Goal: Transaction & Acquisition: Purchase product/service

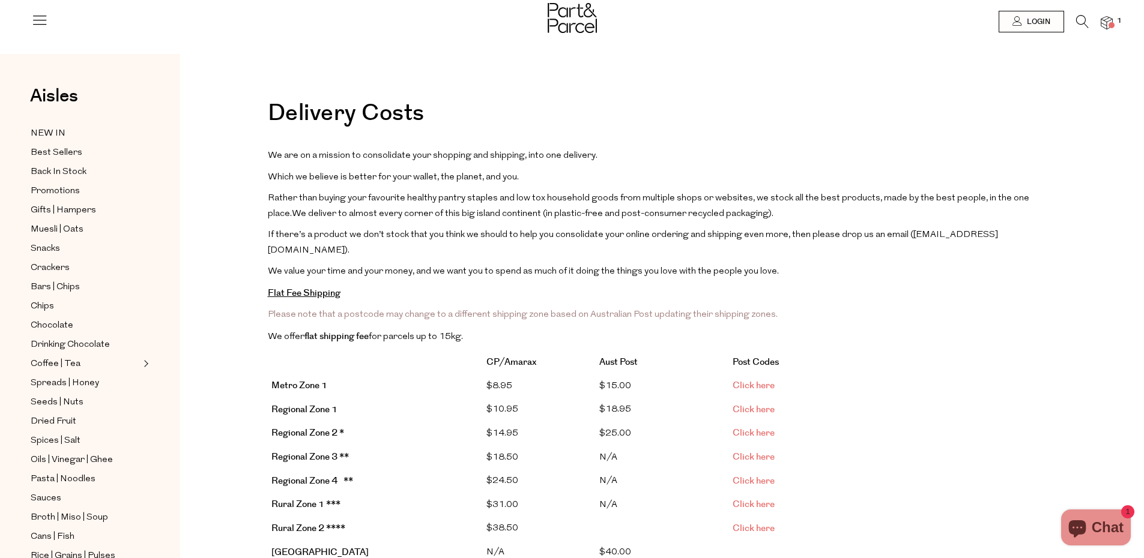
click at [578, 13] on img at bounding box center [571, 18] width 49 height 30
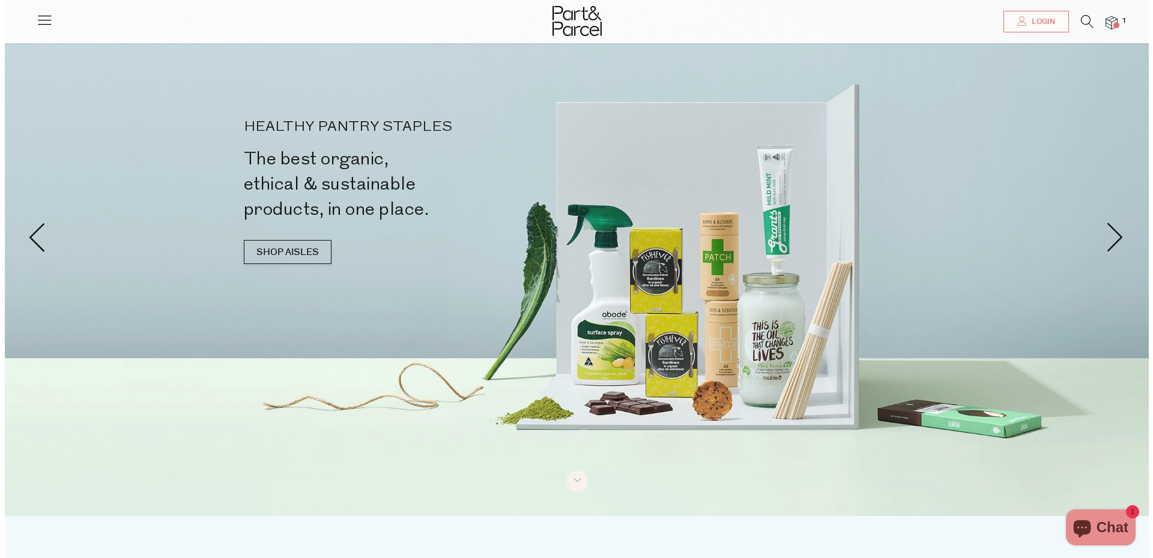
scroll to position [36, 0]
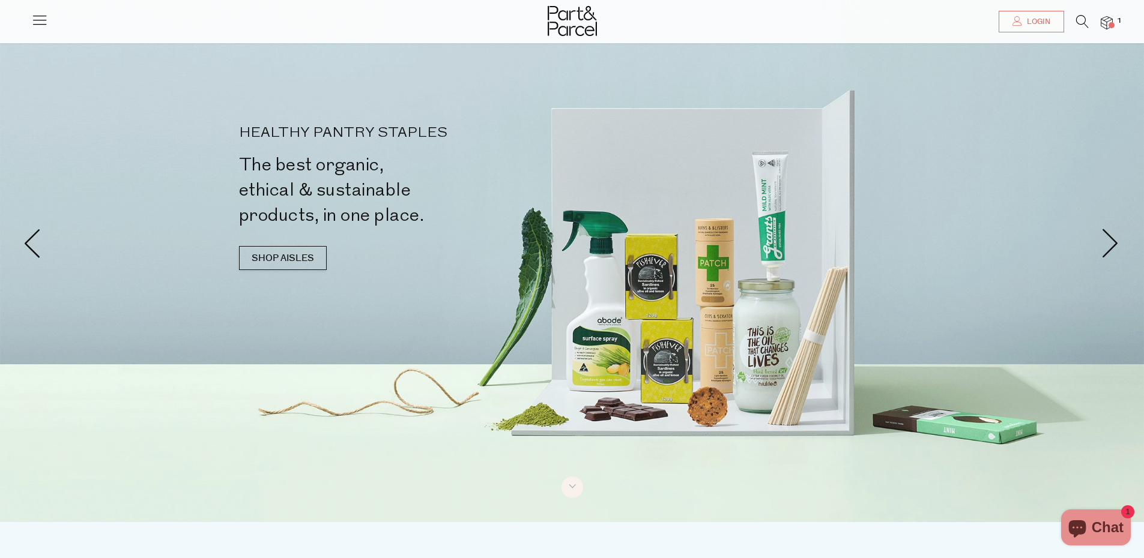
click at [38, 16] on icon at bounding box center [39, 19] width 17 height 17
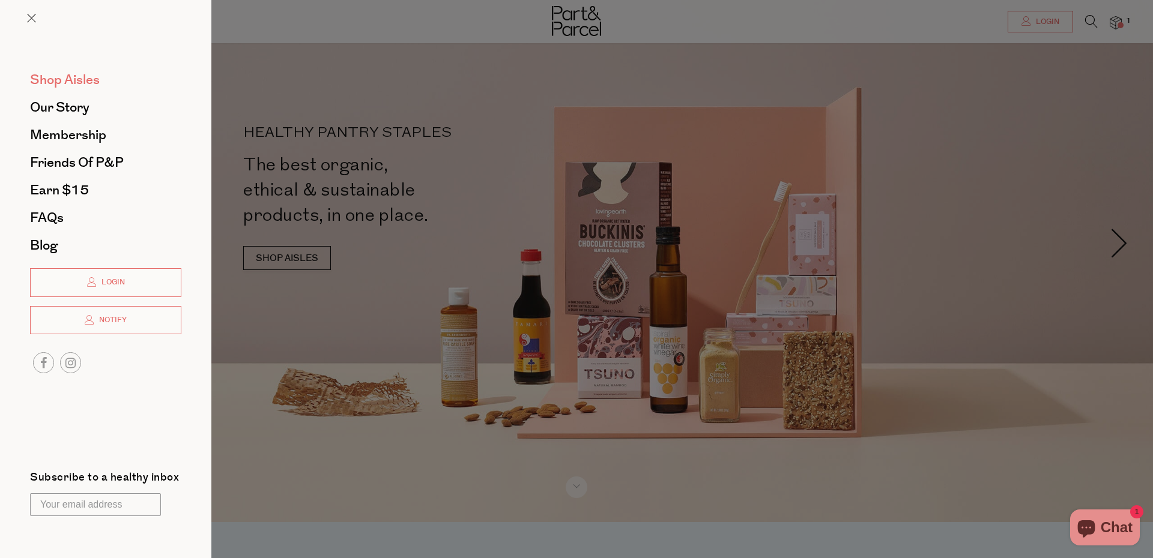
click at [94, 77] on span "Shop Aisles" at bounding box center [65, 79] width 70 height 19
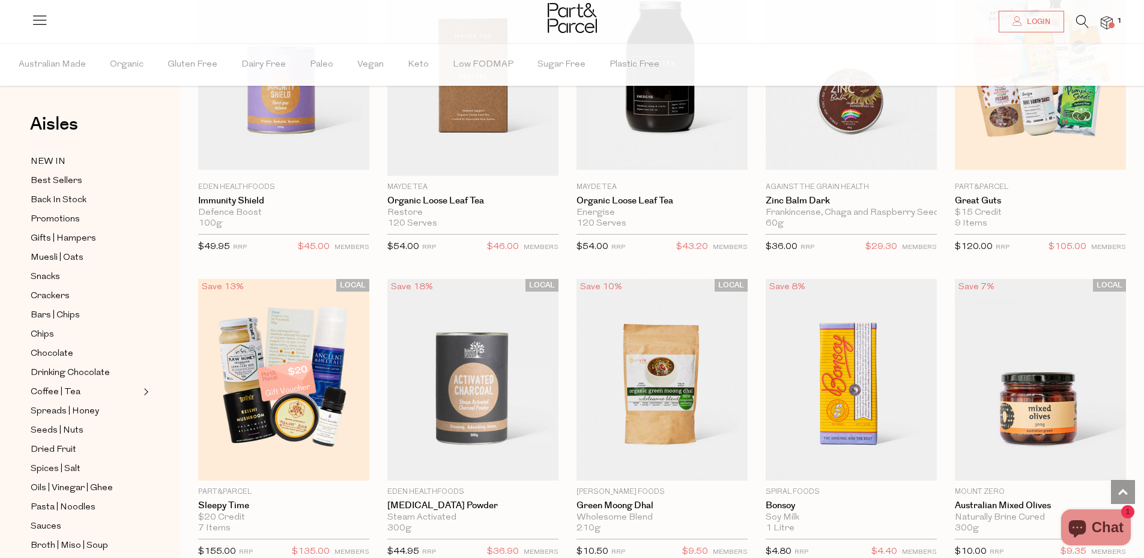
scroll to position [2665, 0]
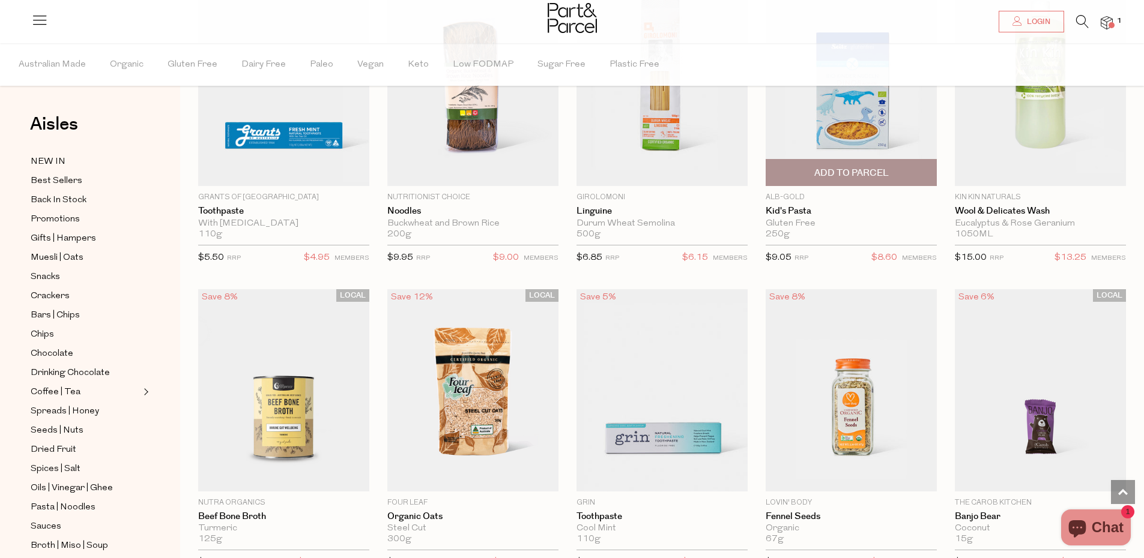
scroll to position [5484, 0]
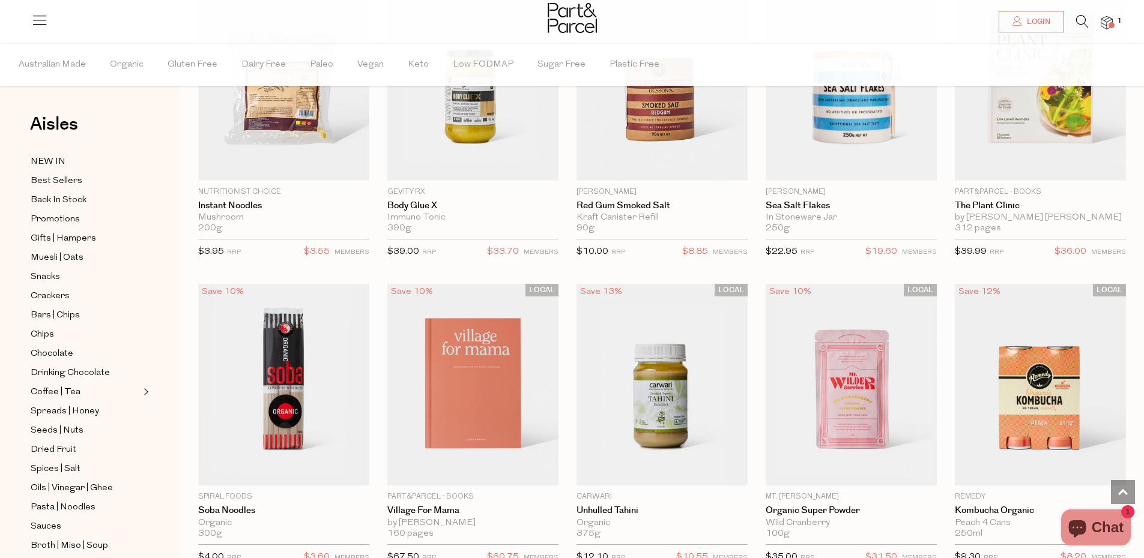
scroll to position [8149, 0]
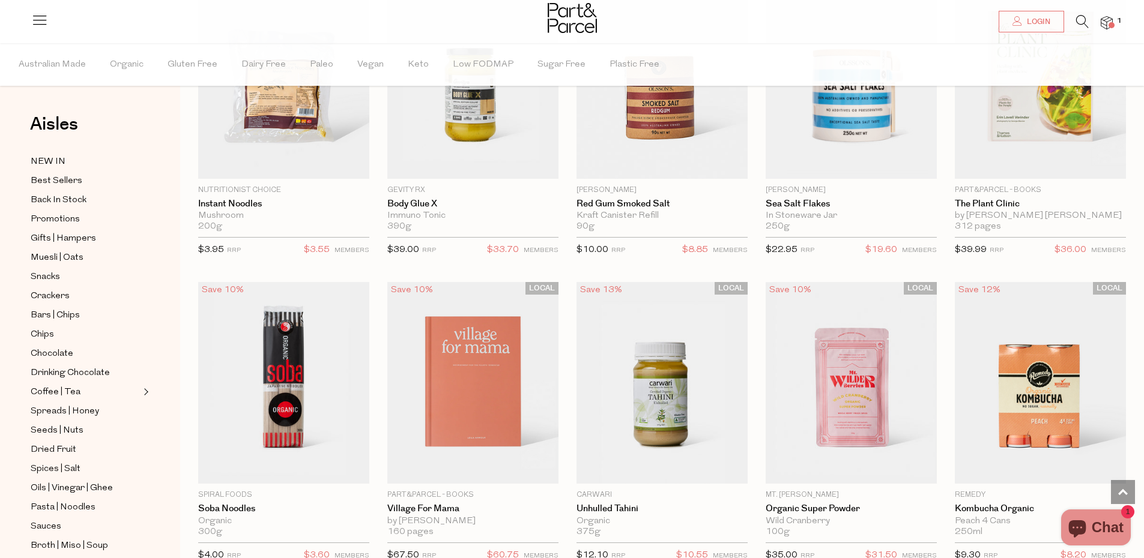
click at [1077, 15] on div "Login 1" at bounding box center [571, 18] width 1081 height 36
click at [1084, 21] on icon at bounding box center [1082, 21] width 13 height 13
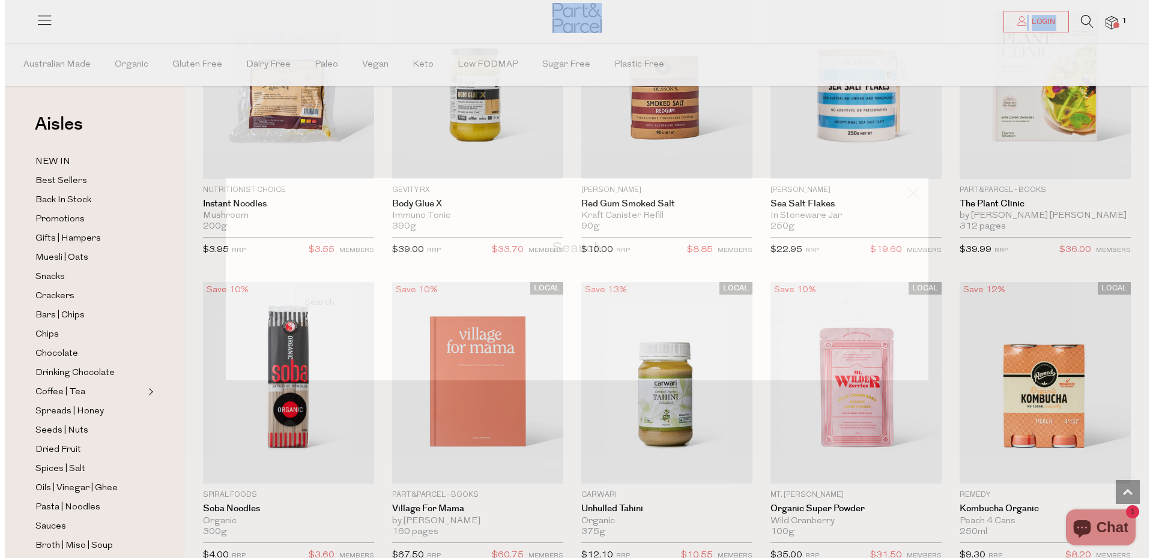
scroll to position [8205, 0]
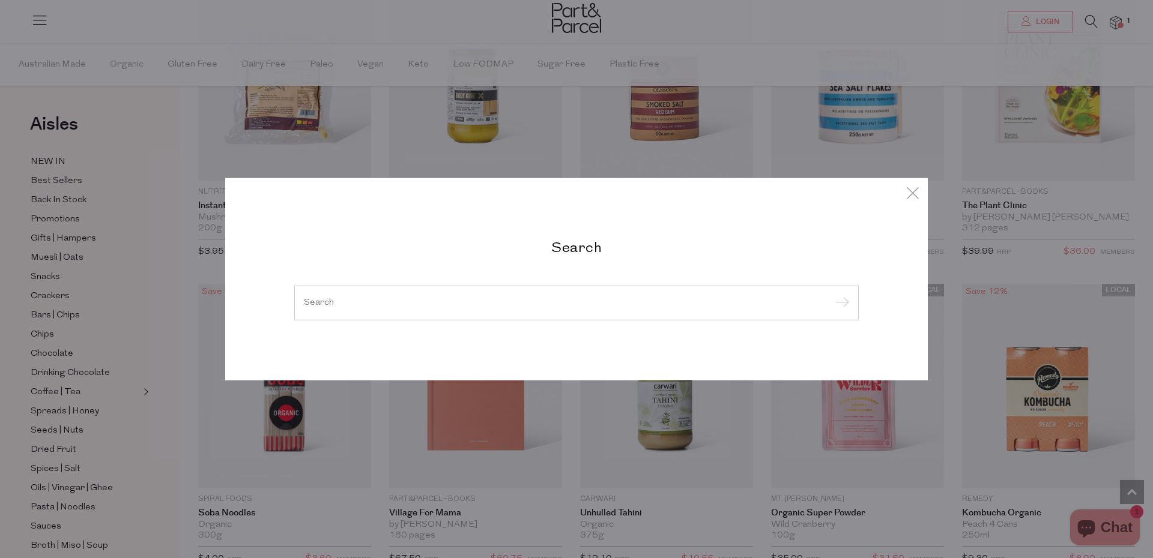
click at [375, 309] on div at bounding box center [576, 303] width 564 height 35
click at [347, 301] on input "search" at bounding box center [576, 302] width 545 height 9
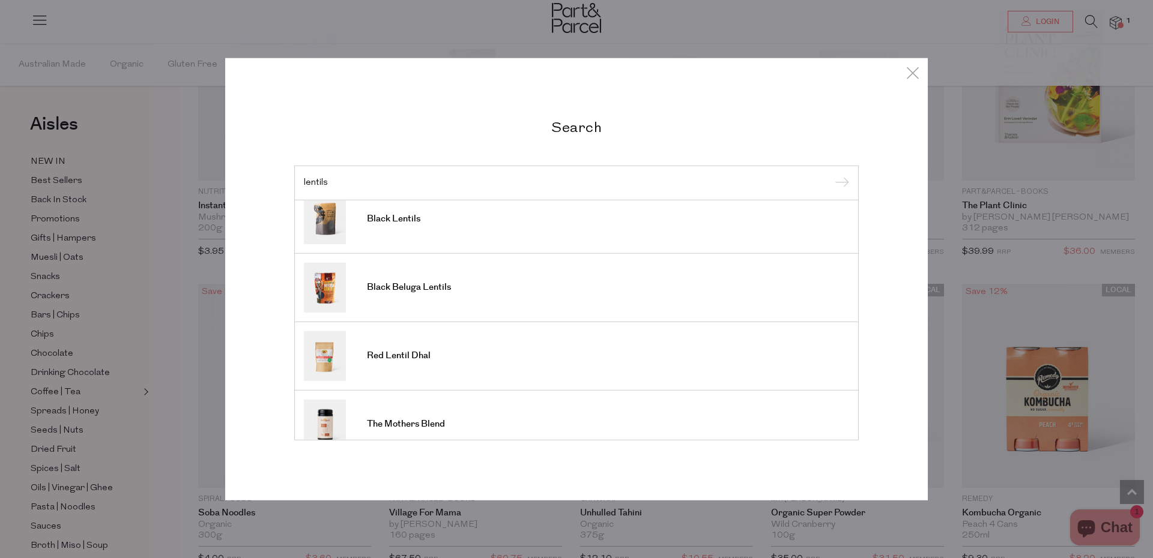
scroll to position [240, 0]
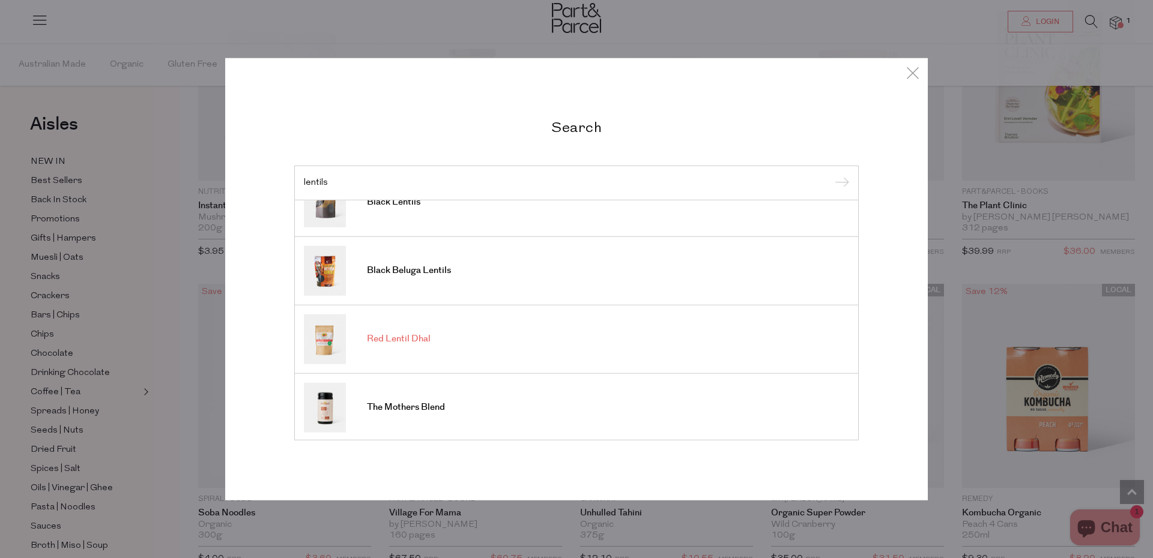
type input "lentils"
click at [432, 338] on link "Red Lentil Dhal" at bounding box center [576, 339] width 545 height 50
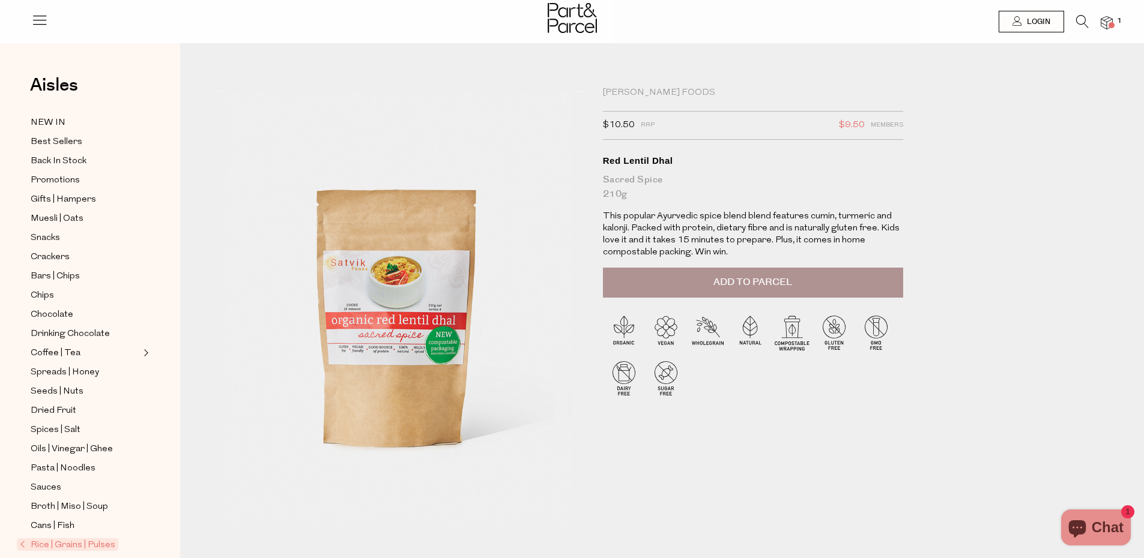
click at [651, 91] on div "[PERSON_NAME] Foods" at bounding box center [753, 93] width 300 height 12
click at [651, 91] on div "Satvik Foods" at bounding box center [753, 93] width 300 height 12
copy div "Satvik Foods"
click at [1082, 19] on icon at bounding box center [1082, 21] width 13 height 13
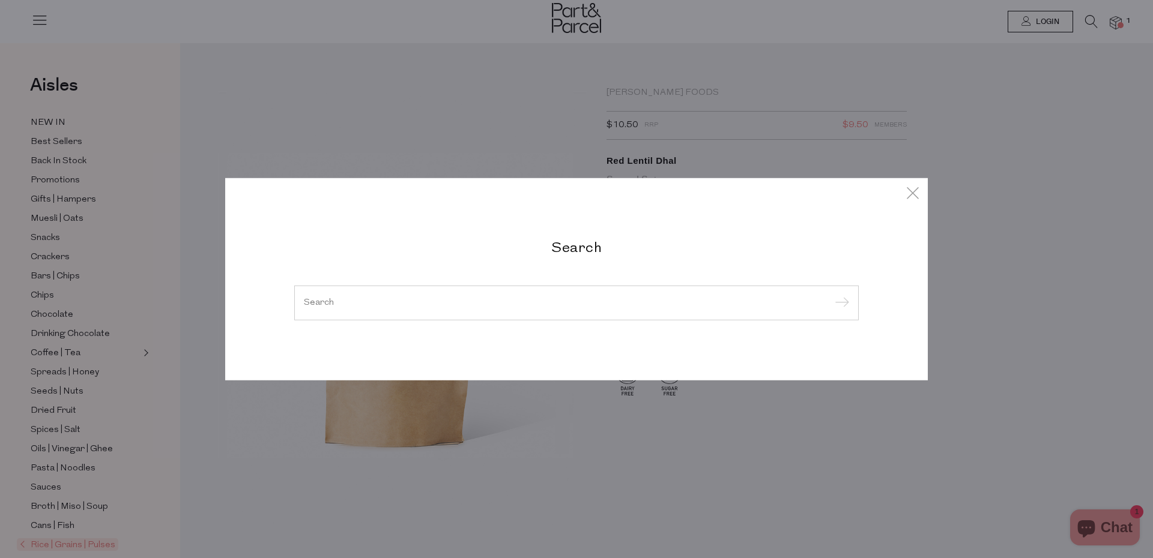
click at [522, 298] on input "search" at bounding box center [576, 302] width 545 height 9
drag, startPoint x: 522, startPoint y: 298, endPoint x: 497, endPoint y: 305, distance: 25.6
click at [497, 305] on input "search" at bounding box center [576, 302] width 545 height 9
click at [497, 304] on input "search" at bounding box center [576, 302] width 545 height 9
paste input "Satvik Foods"
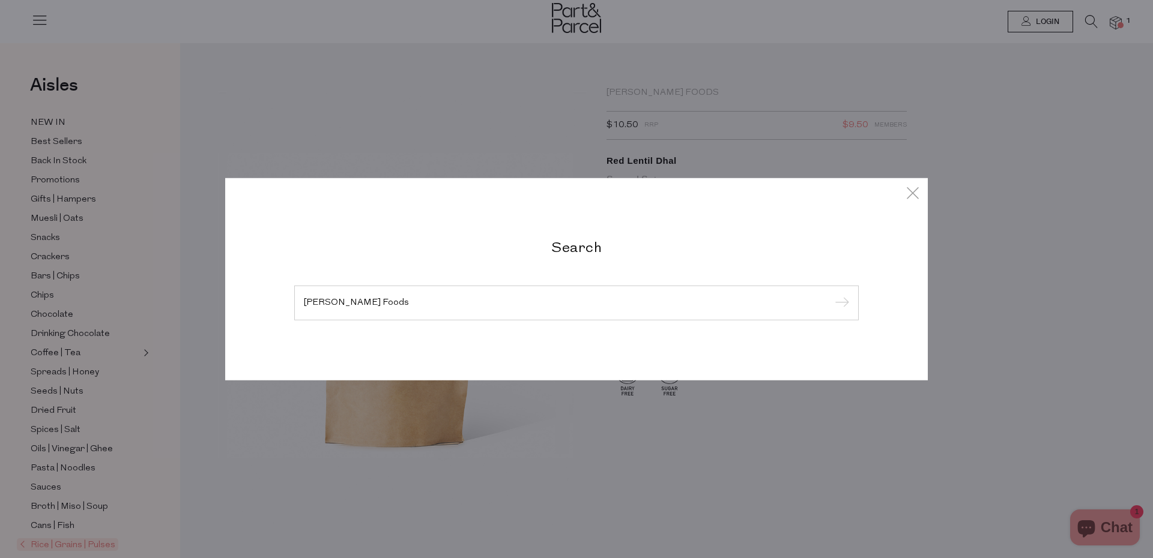
type input "Satvik Foods"
click at [843, 301] on input "submit" at bounding box center [840, 304] width 18 height 18
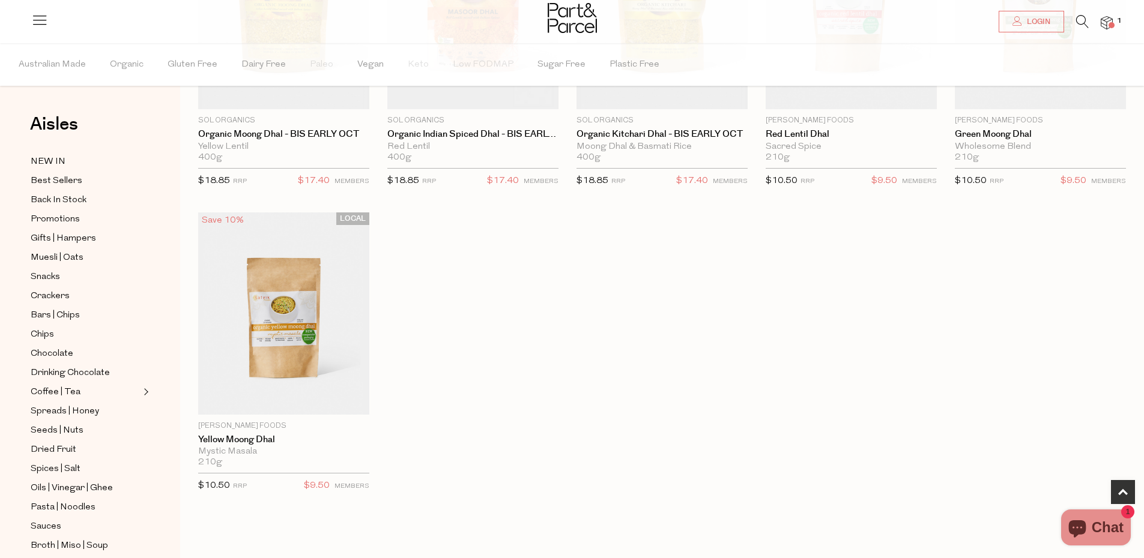
scroll to position [234, 0]
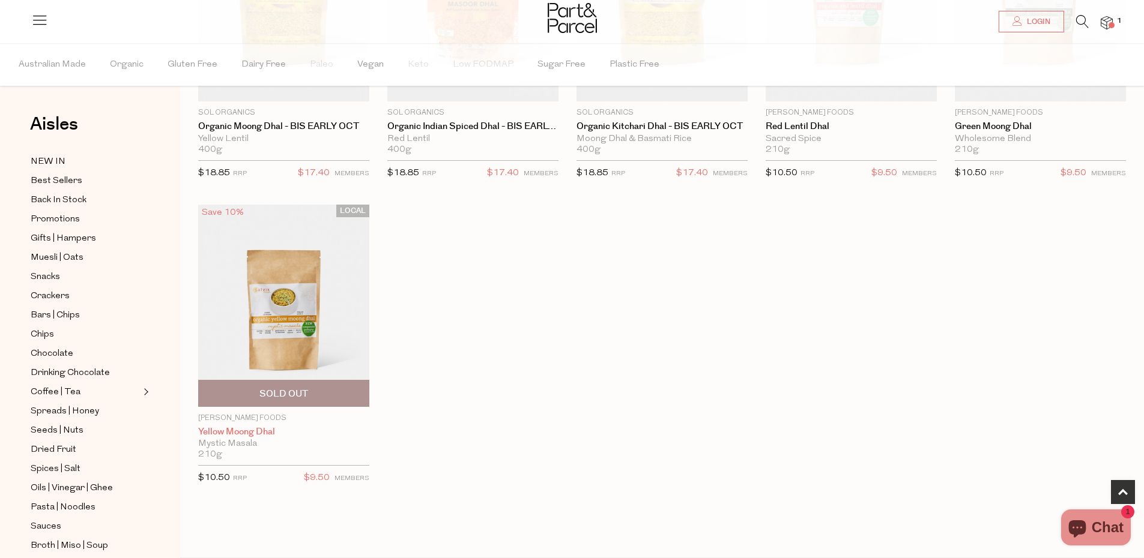
click at [249, 435] on link "Yellow Moong Dhal" at bounding box center [283, 432] width 171 height 11
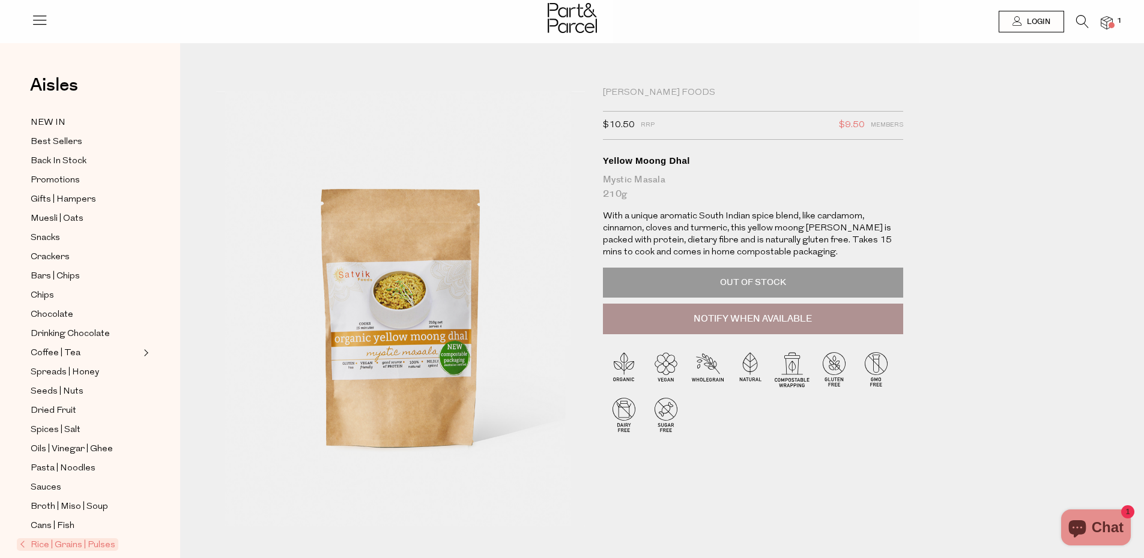
click at [647, 182] on div "Mystic Masala 210g" at bounding box center [753, 187] width 300 height 29
click at [645, 179] on div "Mystic Masala 210g" at bounding box center [753, 187] width 300 height 29
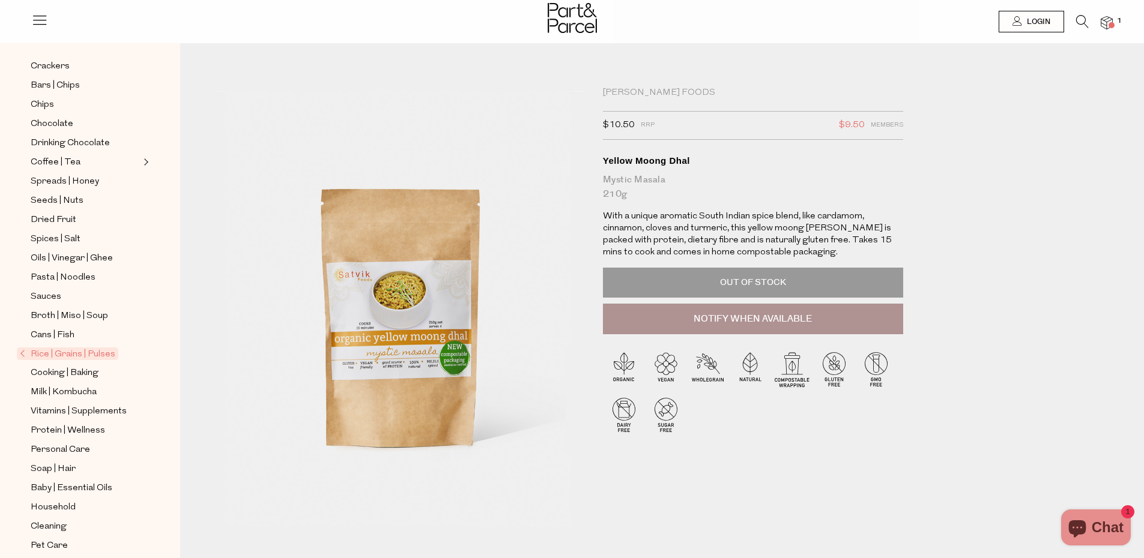
scroll to position [216, 0]
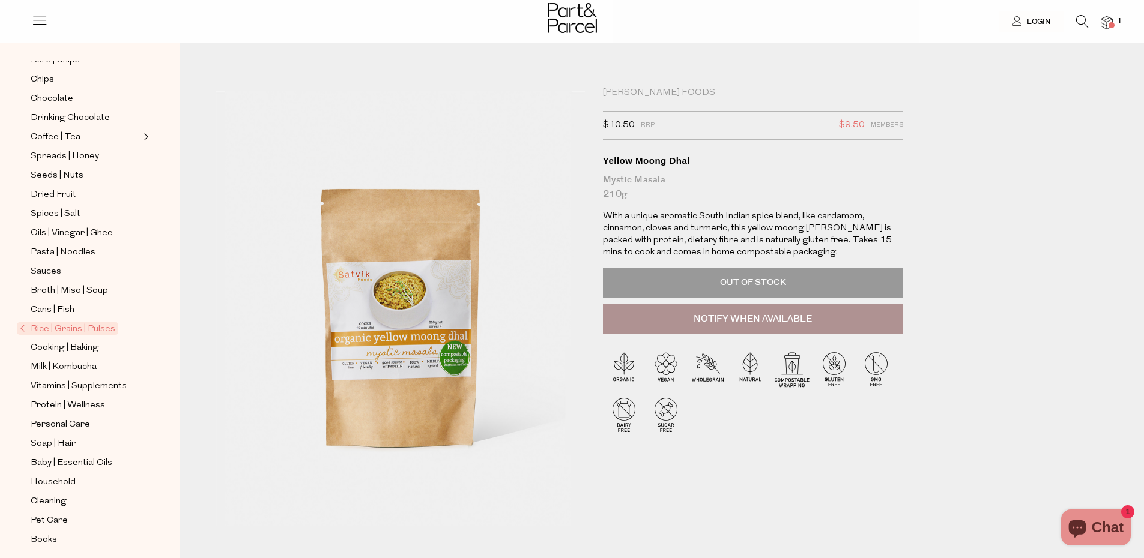
click at [83, 329] on span "Rice | Grains | Pulses" at bounding box center [67, 328] width 101 height 13
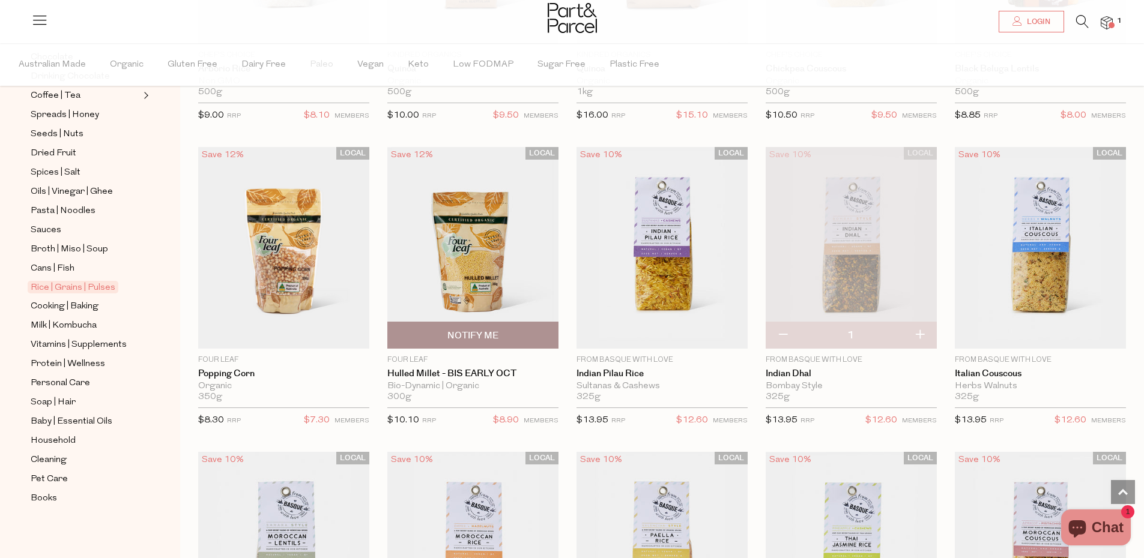
scroll to position [1252, 0]
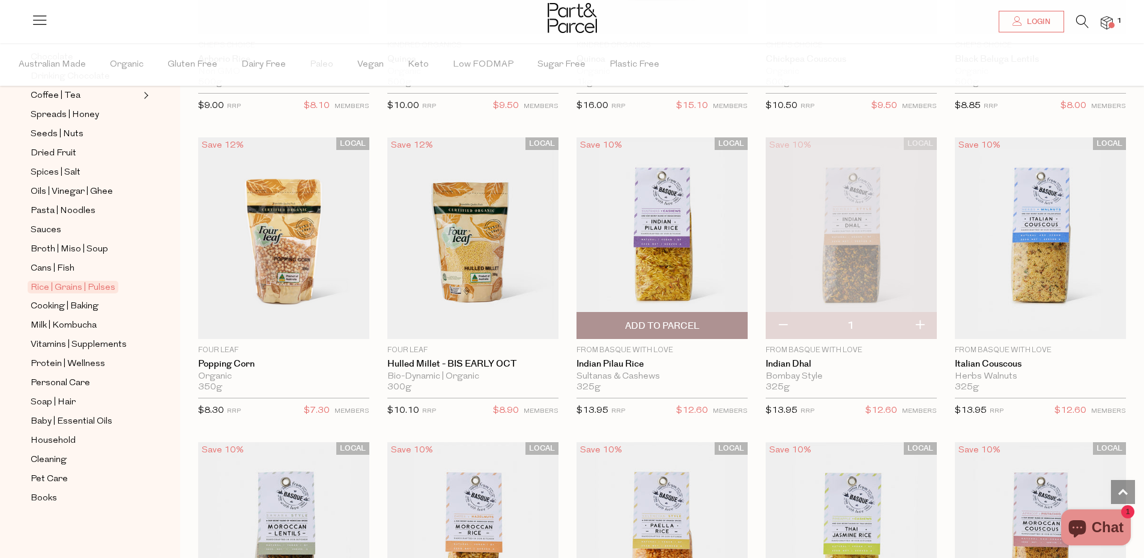
click at [657, 268] on img at bounding box center [661, 238] width 171 height 202
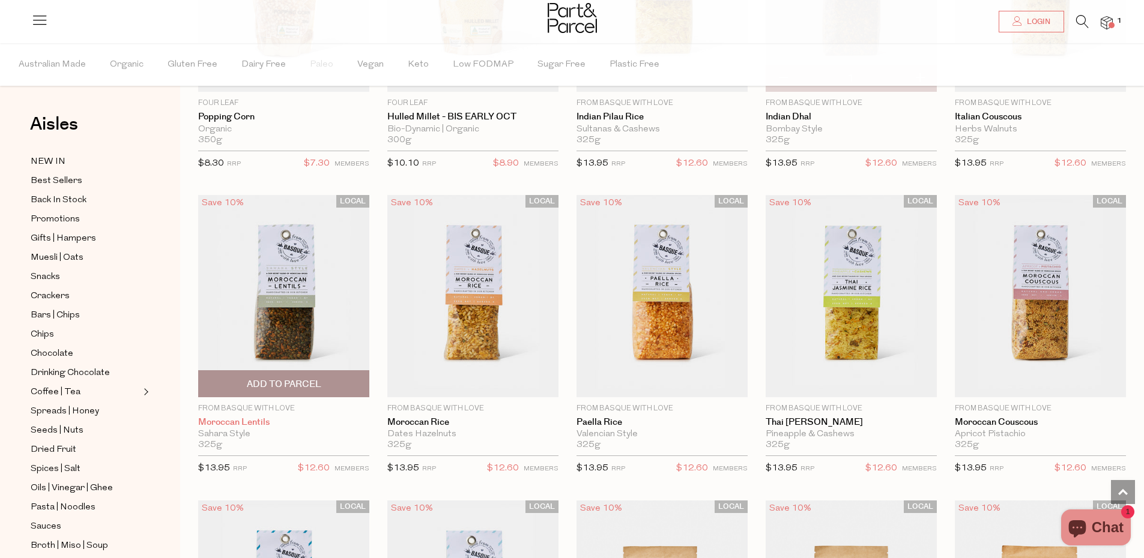
scroll to position [1497, 0]
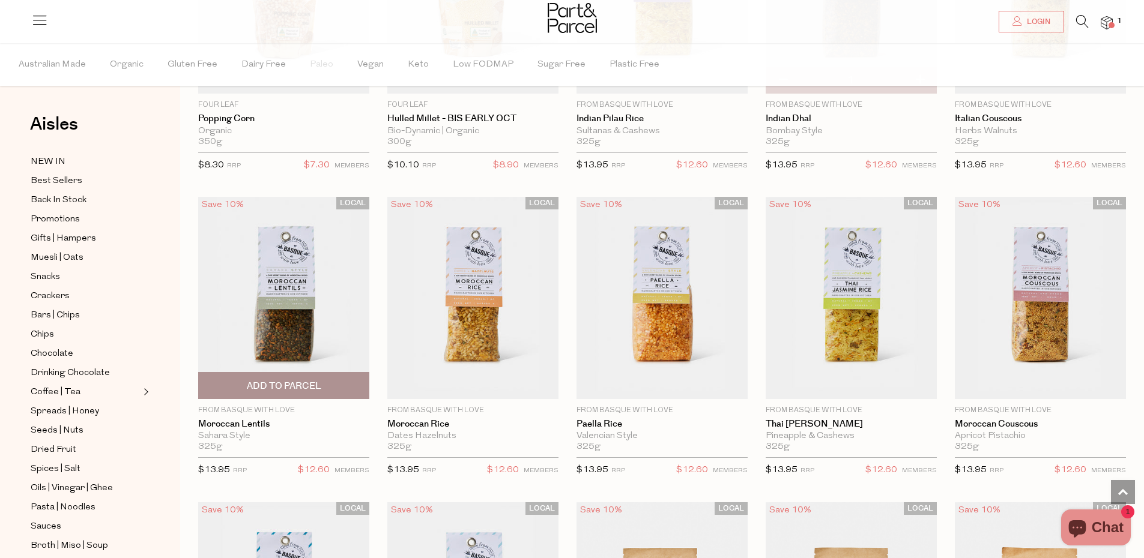
click at [291, 304] on img at bounding box center [283, 298] width 171 height 202
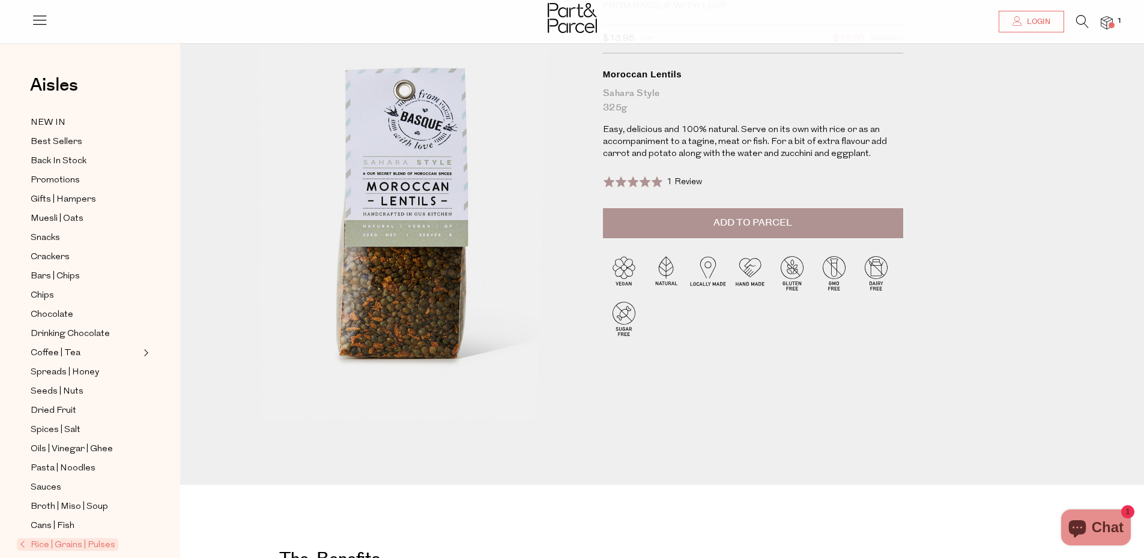
scroll to position [54, 0]
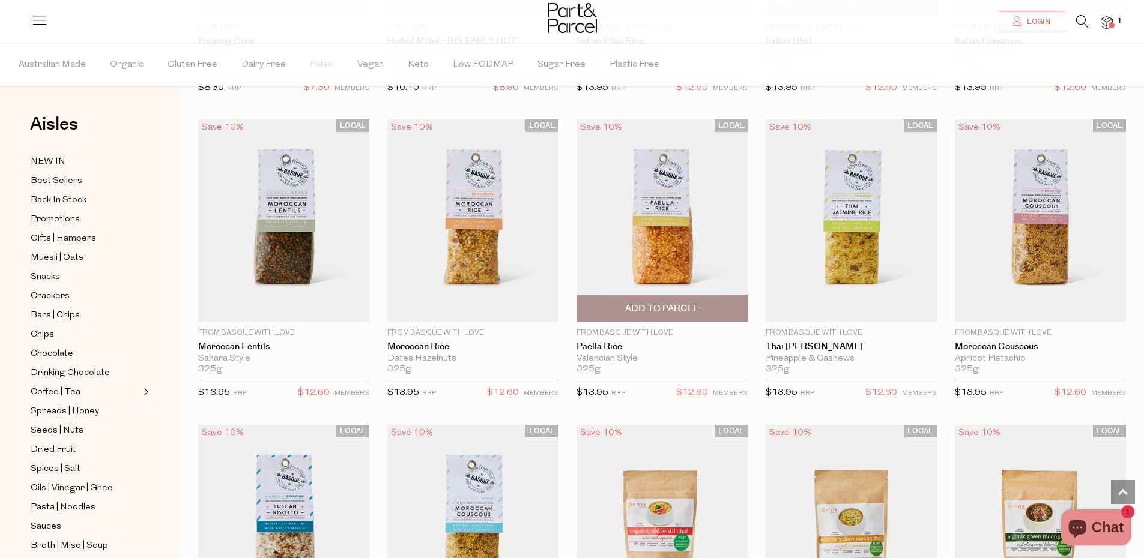
scroll to position [1651, 0]
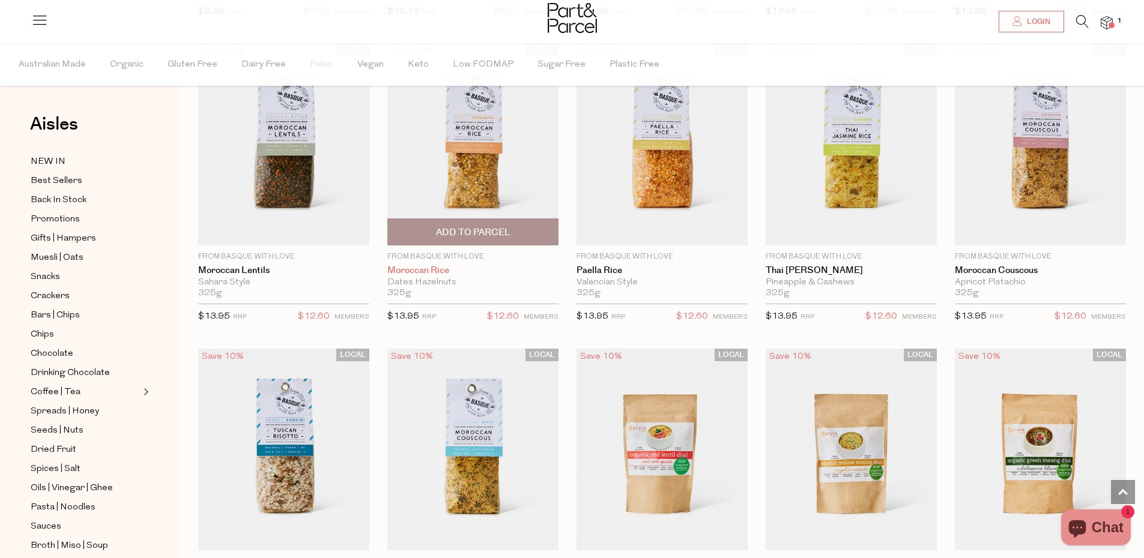
click at [432, 268] on link "Moroccan Rice" at bounding box center [472, 270] width 171 height 11
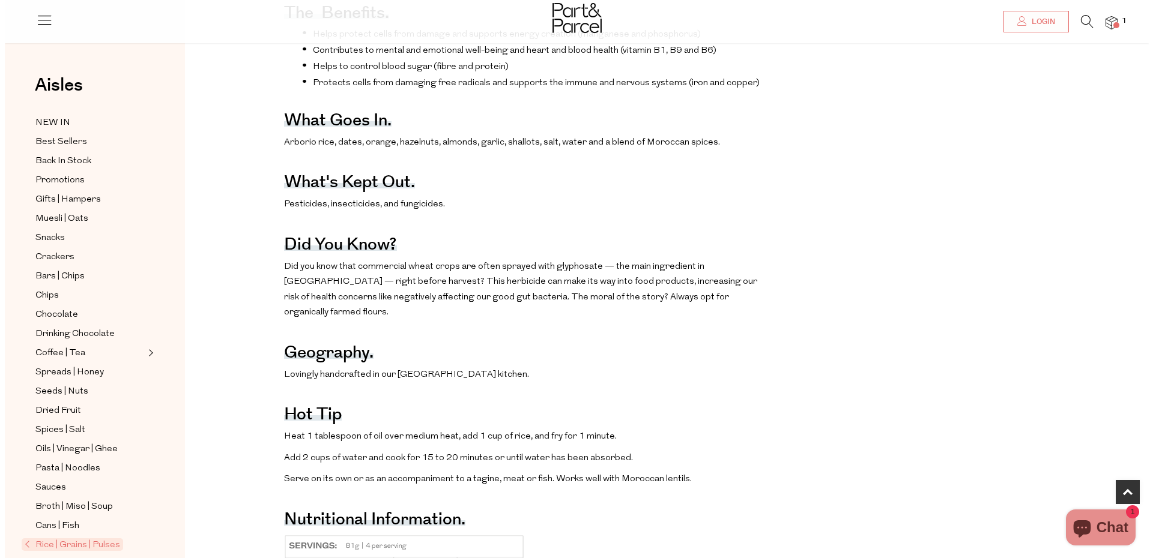
scroll to position [342, 0]
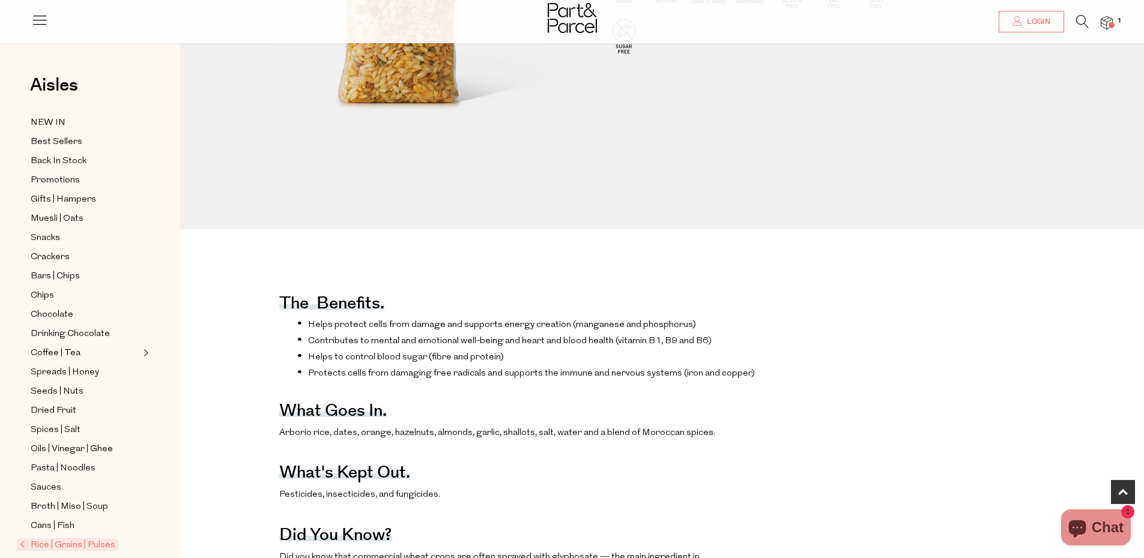
click at [1110, 23] on link "1" at bounding box center [1106, 22] width 12 height 13
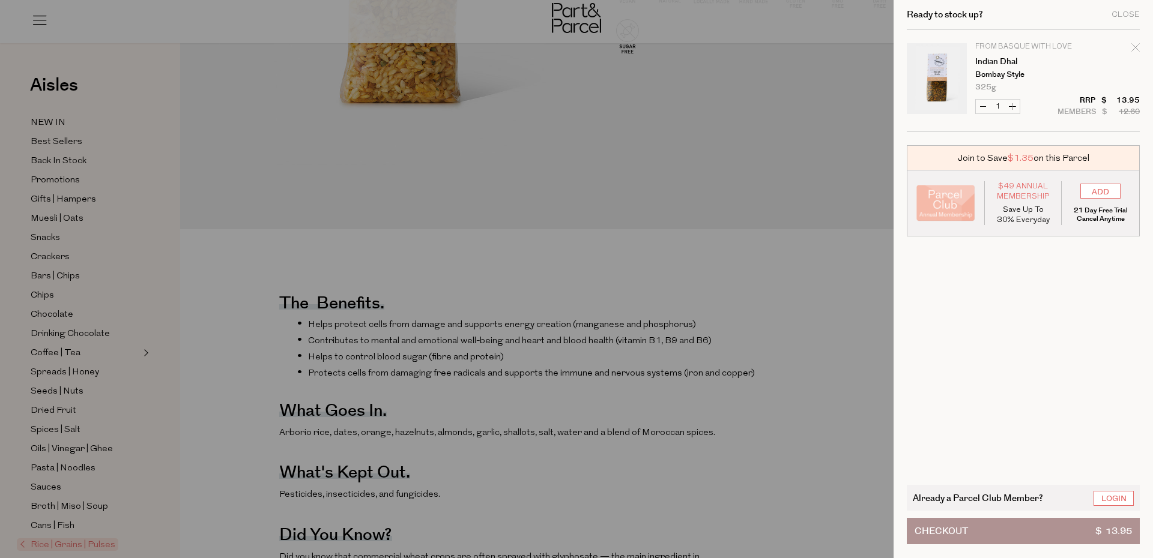
click at [938, 77] on link "Your cart" at bounding box center [936, 80] width 60 height 75
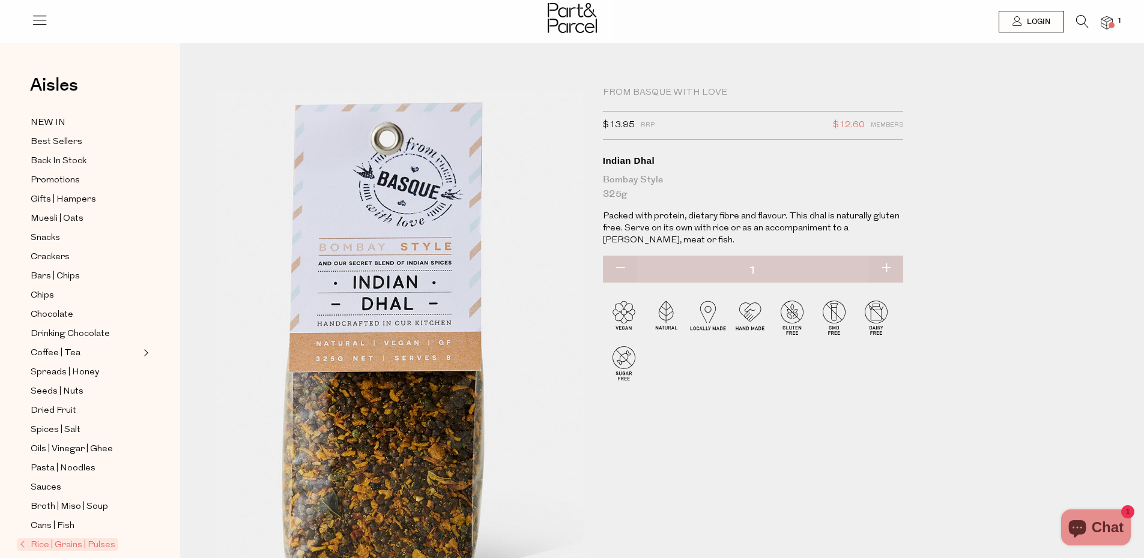
click at [429, 295] on img at bounding box center [382, 348] width 589 height 696
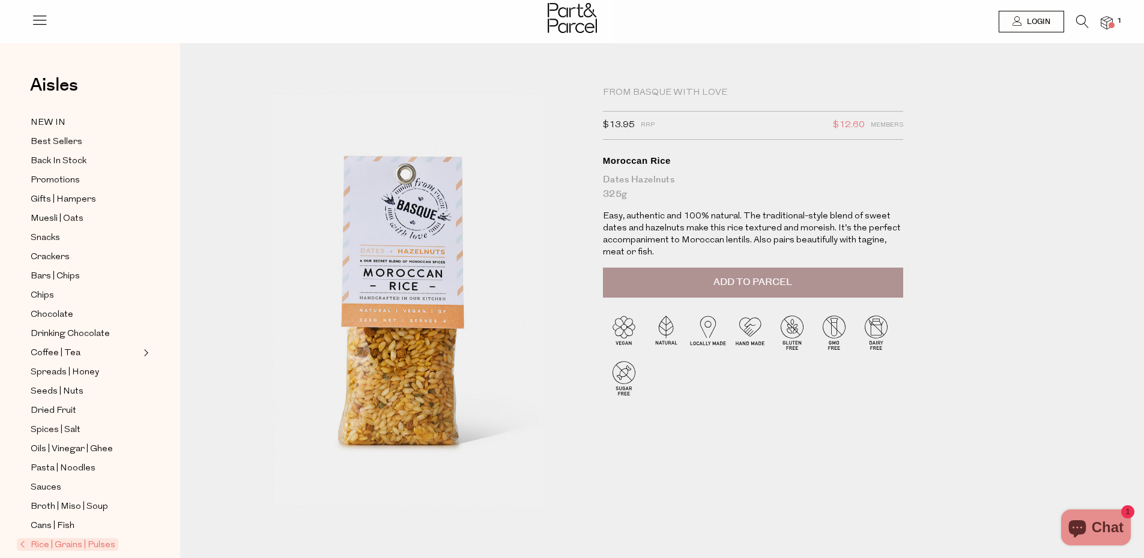
click at [774, 280] on span "Add to Parcel" at bounding box center [752, 283] width 79 height 14
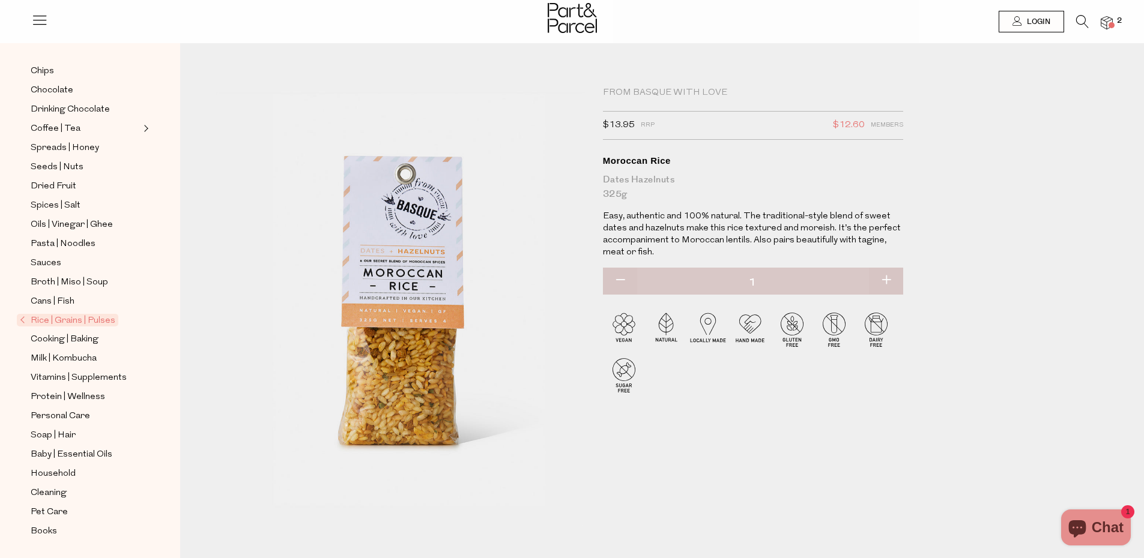
scroll to position [188, 0]
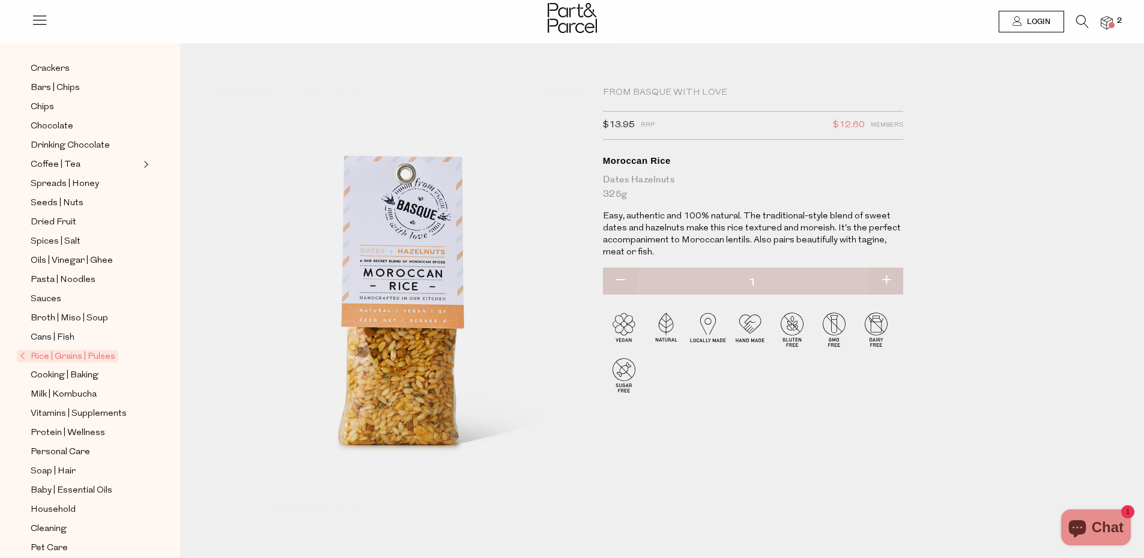
click at [59, 358] on span "Rice | Grains | Pulses" at bounding box center [67, 356] width 101 height 13
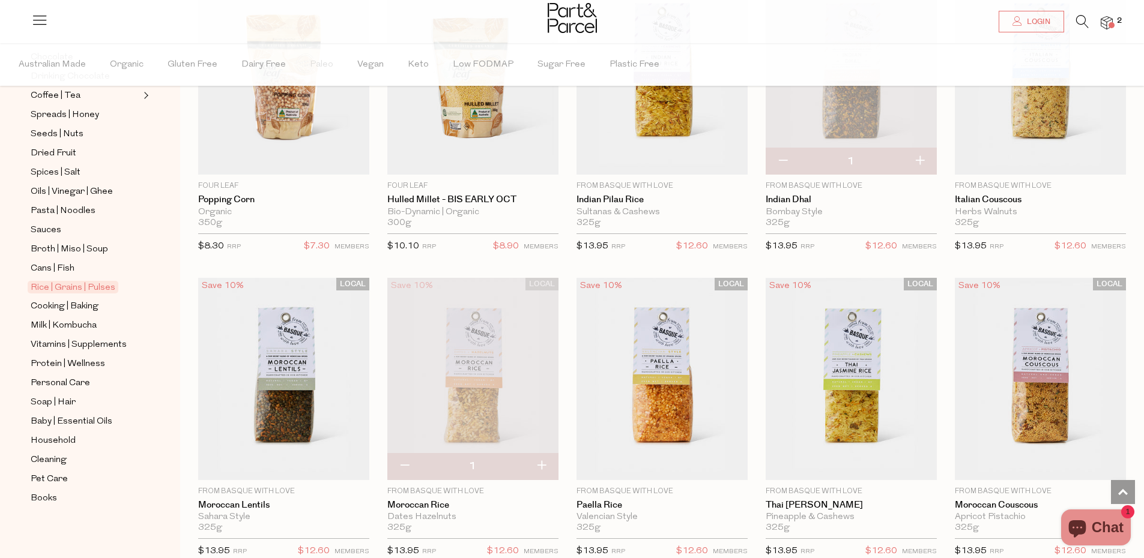
scroll to position [1405, 0]
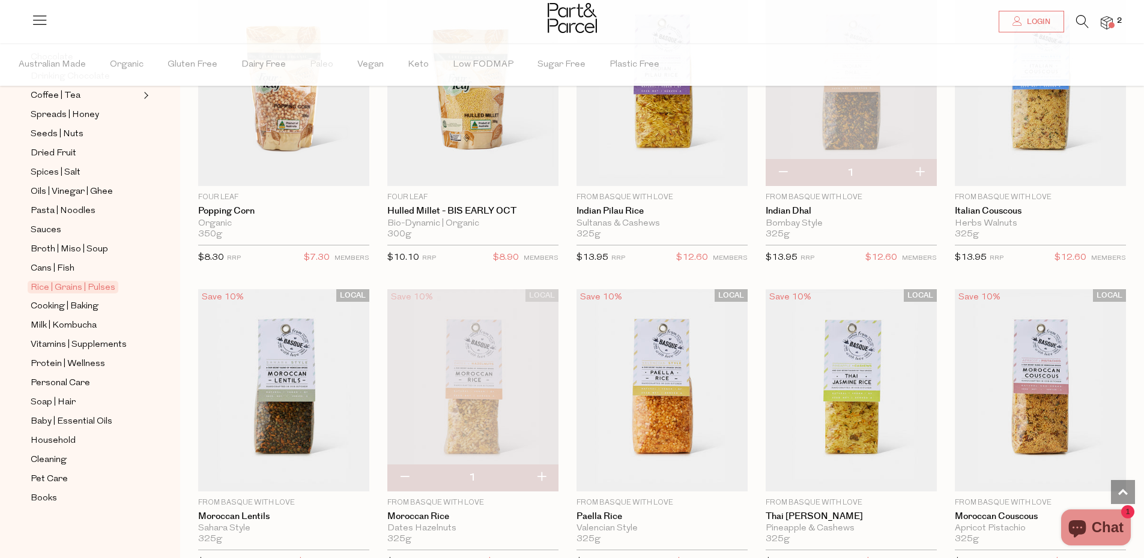
click at [1111, 19] on img at bounding box center [1106, 23] width 12 height 14
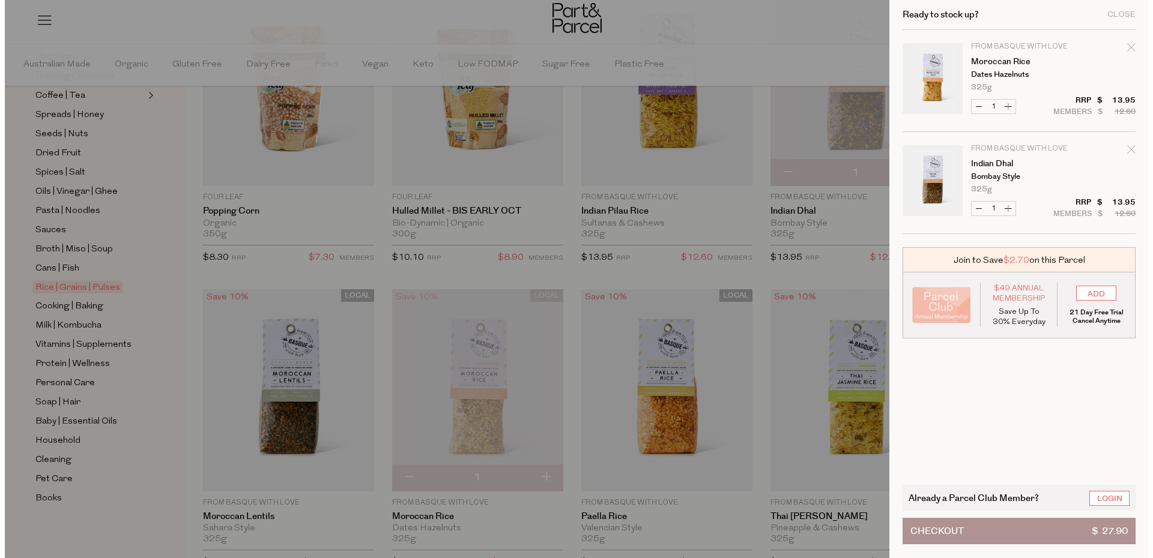
scroll to position [1413, 0]
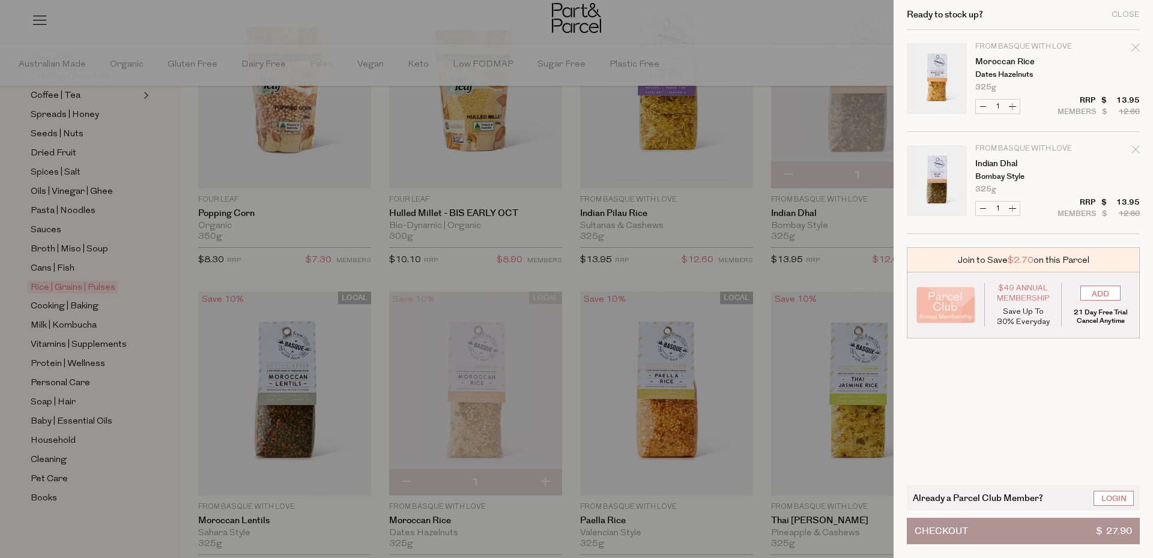
click at [849, 35] on div at bounding box center [576, 279] width 1153 height 558
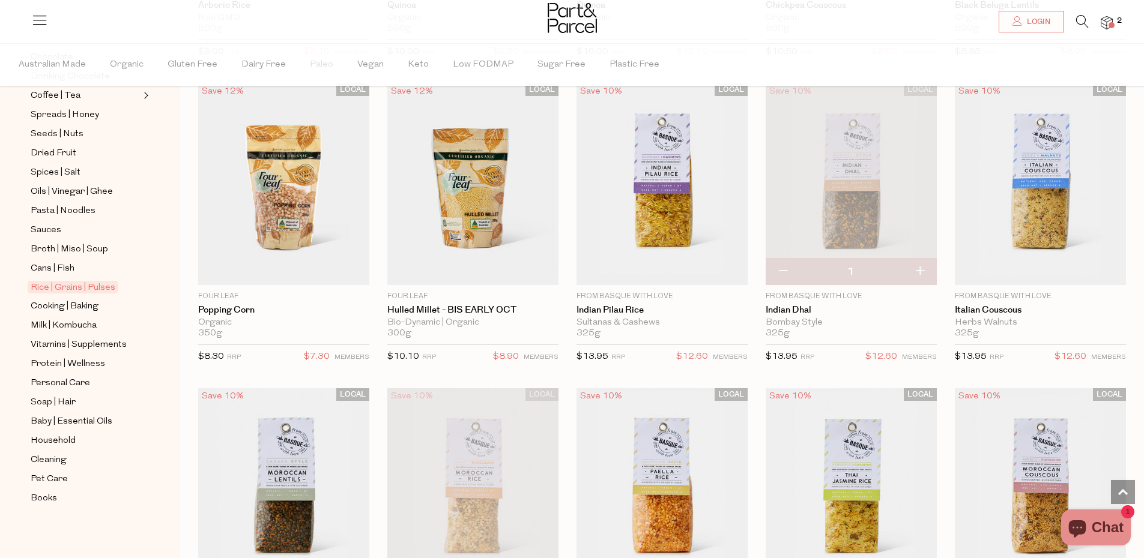
scroll to position [1297, 0]
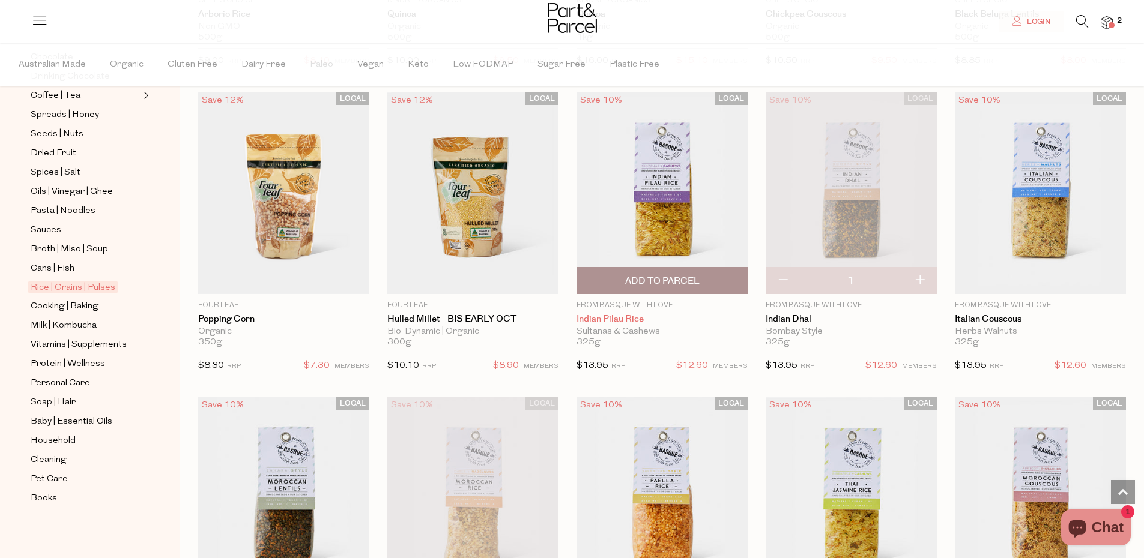
click at [642, 325] on link "Indian Pilau Rice" at bounding box center [661, 319] width 171 height 11
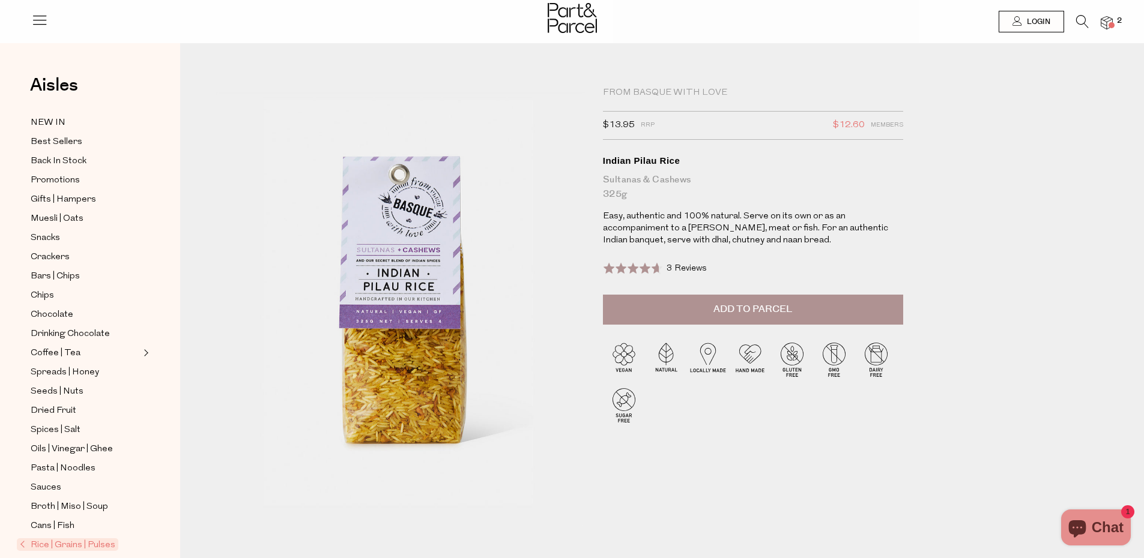
click at [846, 313] on button "Add to Parcel" at bounding box center [753, 310] width 300 height 30
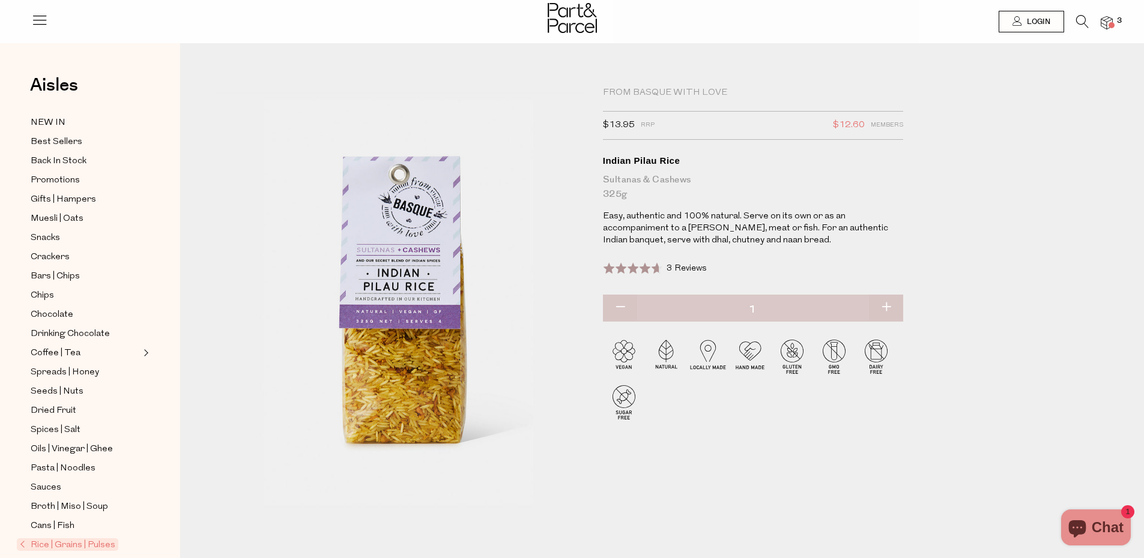
click at [1102, 22] on img at bounding box center [1106, 23] width 12 height 14
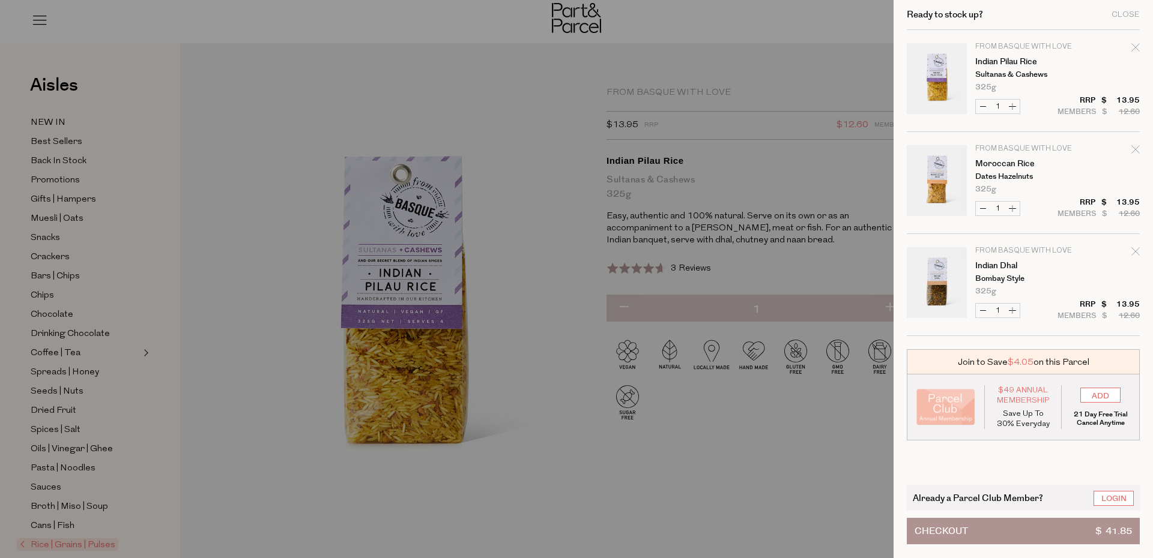
click at [804, 140] on div at bounding box center [576, 279] width 1153 height 558
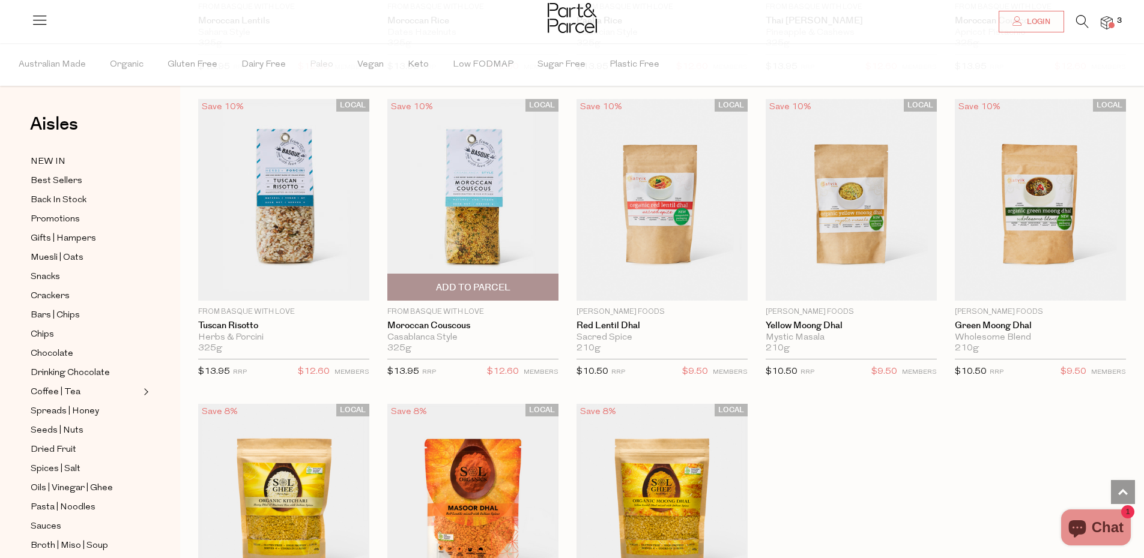
scroll to position [1891, 0]
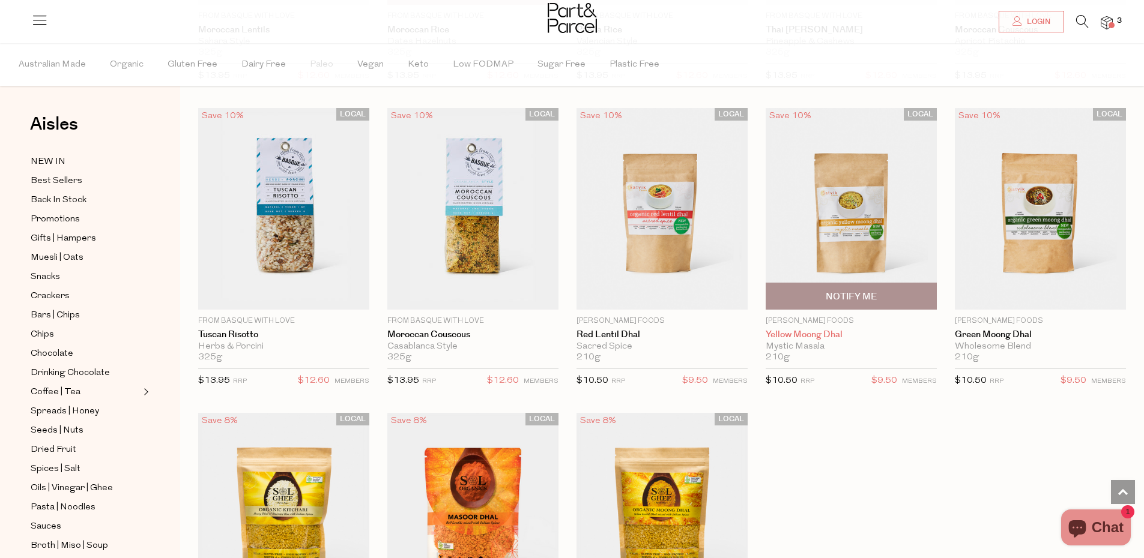
click at [812, 337] on link "Yellow Moong Dhal" at bounding box center [850, 335] width 171 height 11
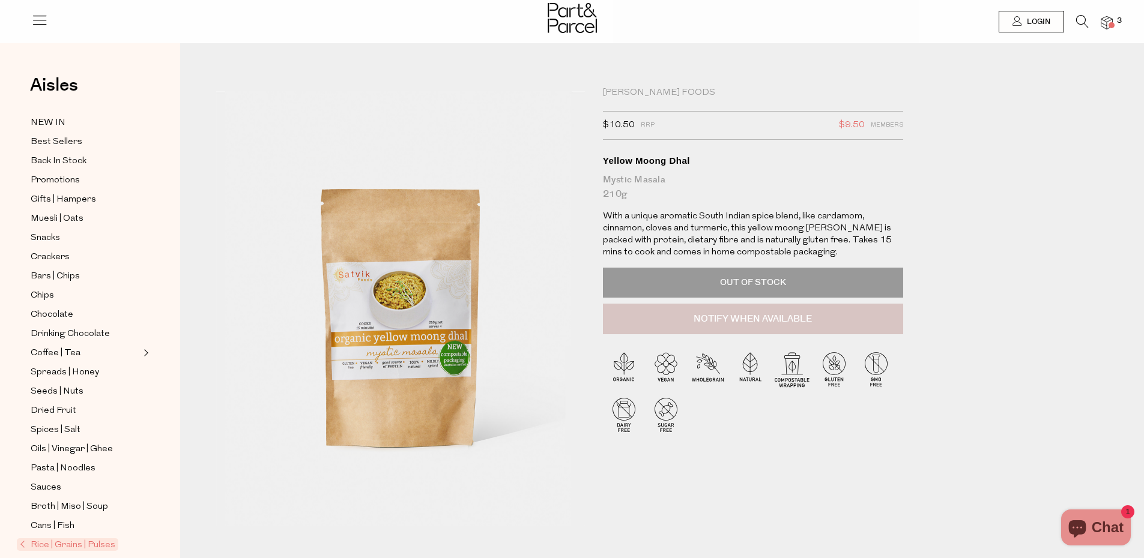
click at [805, 320] on button "Notify When Available" at bounding box center [753, 319] width 300 height 31
type input "Notify when available"
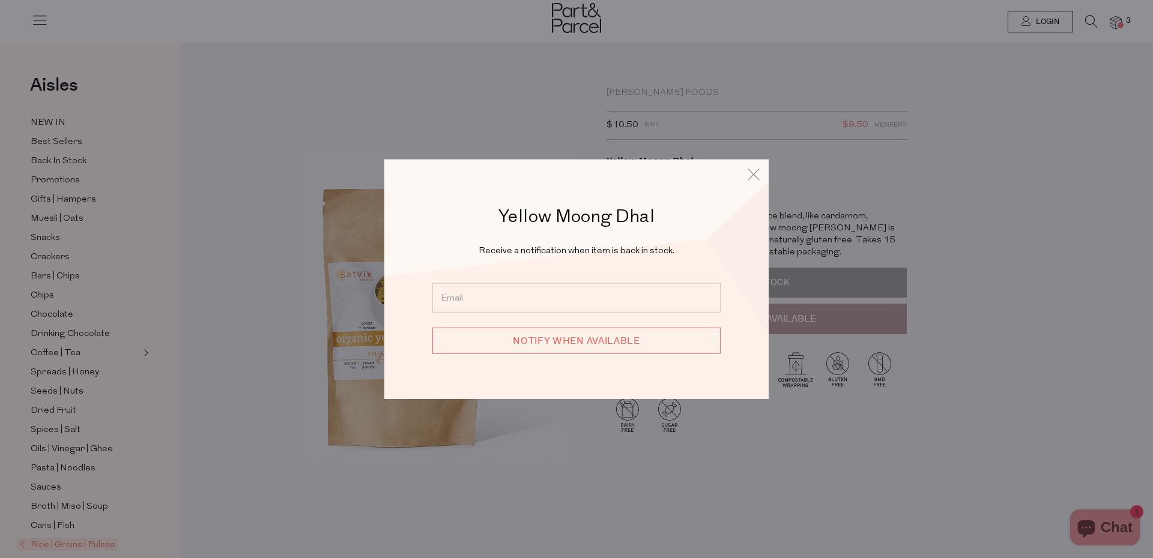
click at [563, 303] on input "email" at bounding box center [576, 297] width 288 height 29
type input "andrewwood102@gmail.com"
click at [573, 337] on input "Notify when available" at bounding box center [576, 340] width 288 height 26
type input "We will be in touch"
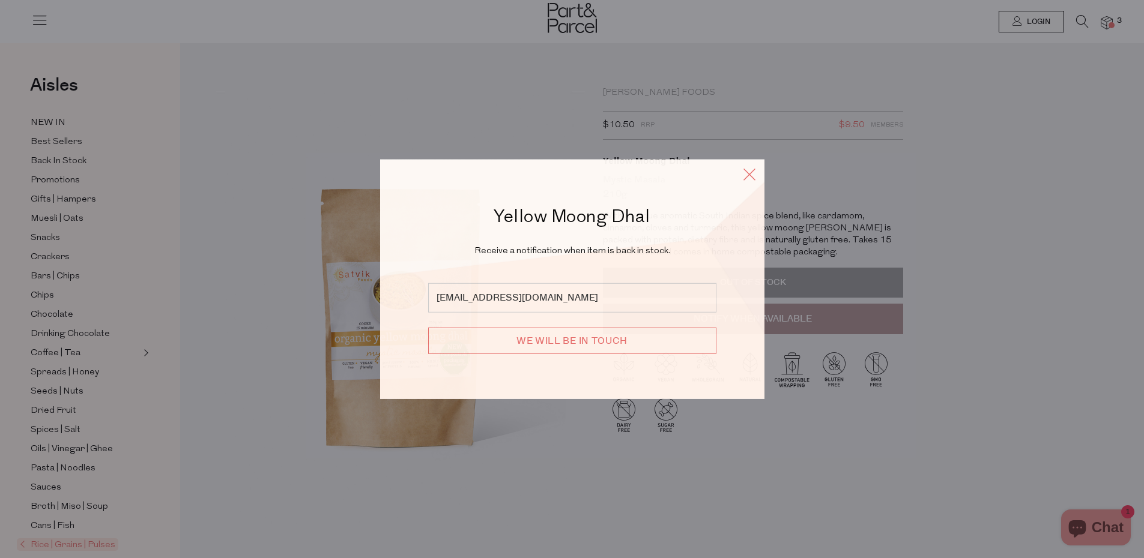
click at [750, 169] on icon at bounding box center [749, 174] width 18 height 17
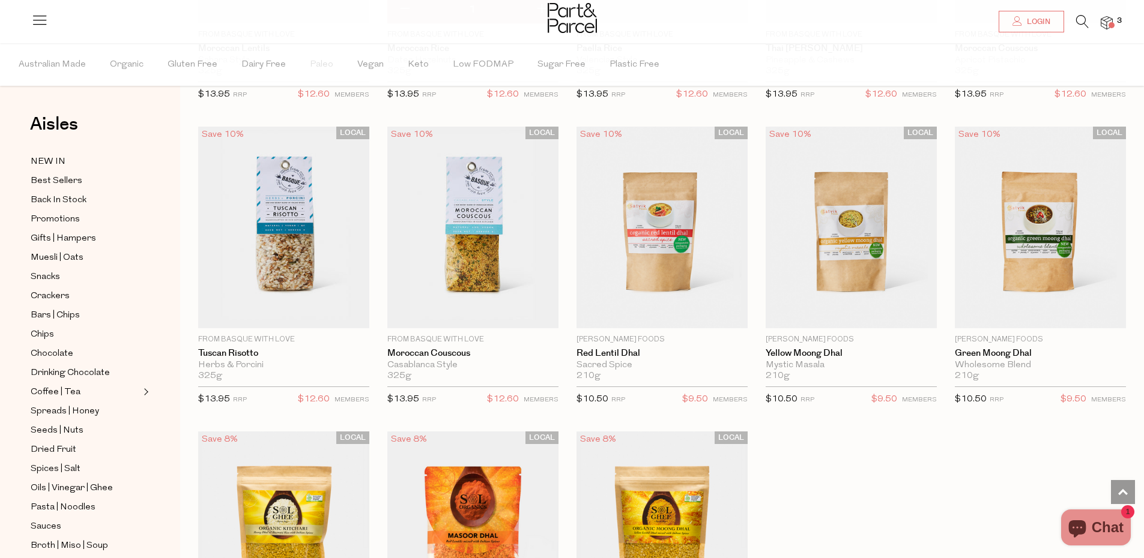
scroll to position [1773, 0]
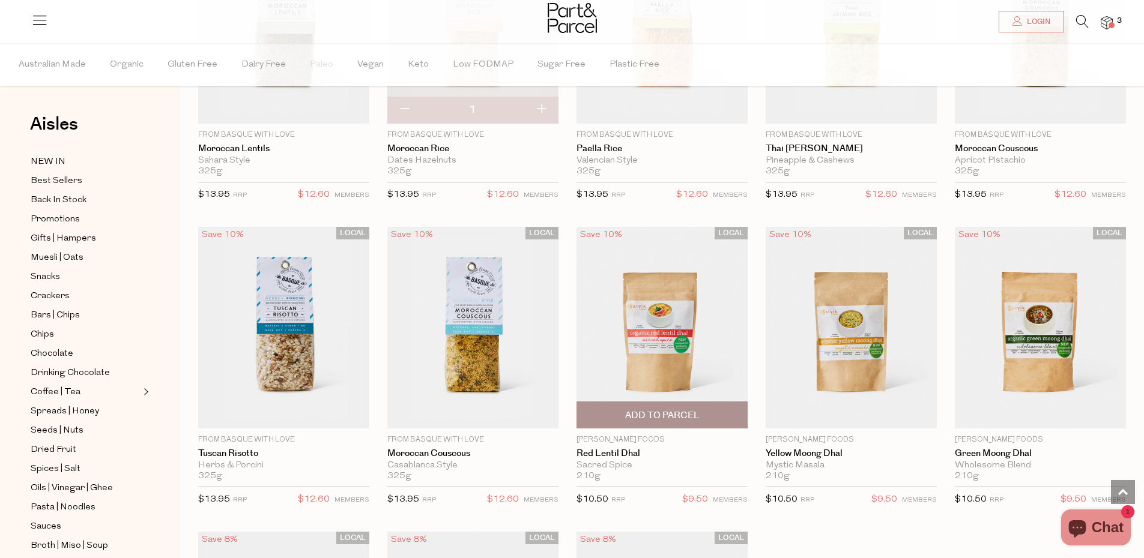
click at [669, 334] on img at bounding box center [661, 328] width 171 height 202
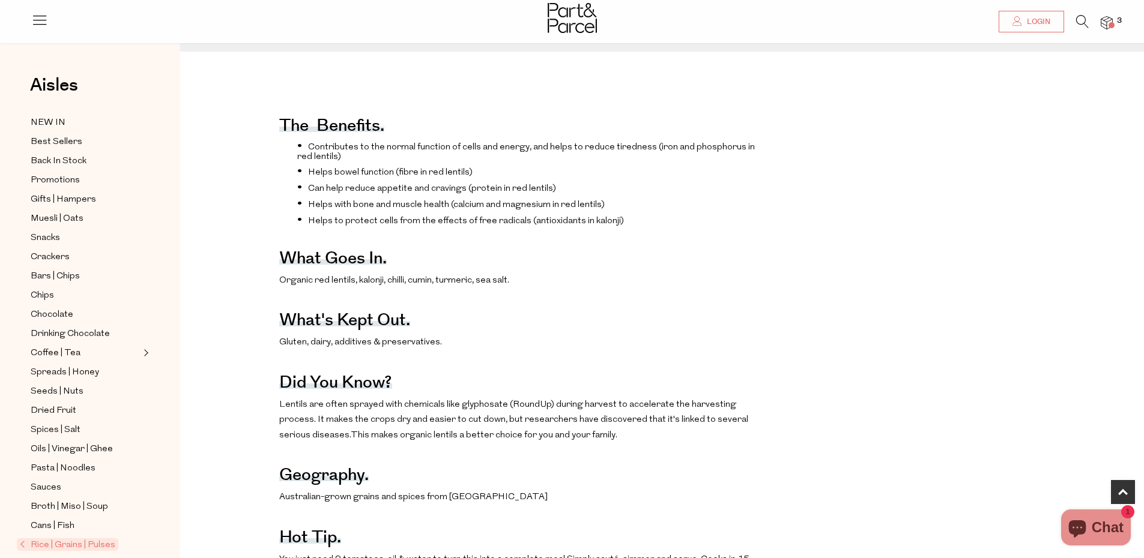
scroll to position [585, 0]
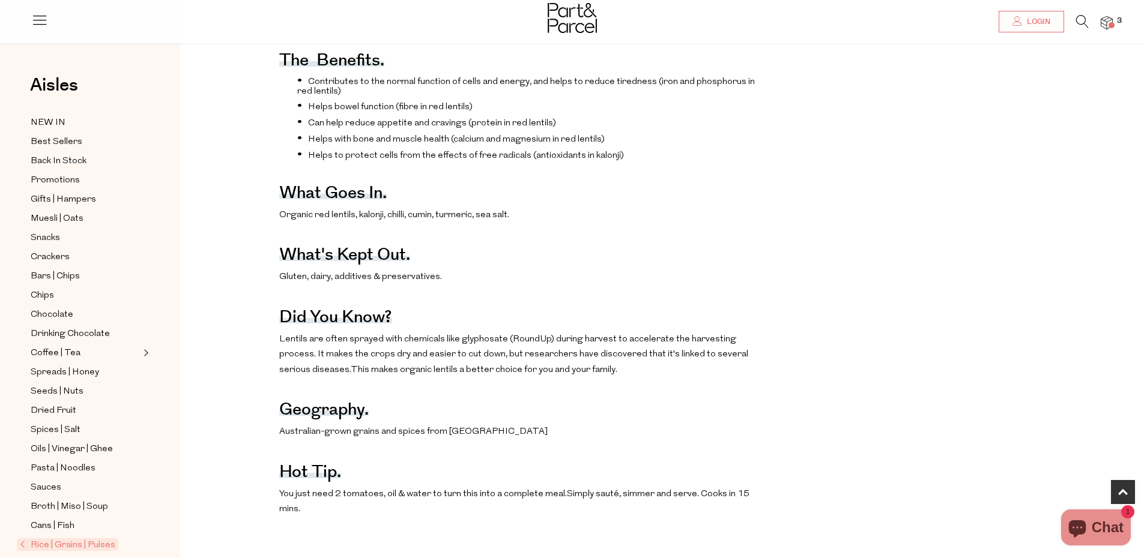
click at [369, 212] on span "Organic red lentils, kalonji, chilli, cumin, turmeric, sea salt." at bounding box center [394, 215] width 230 height 9
click at [711, 273] on p "Gluten, dairy, additives & preservatives." at bounding box center [522, 278] width 486 height 16
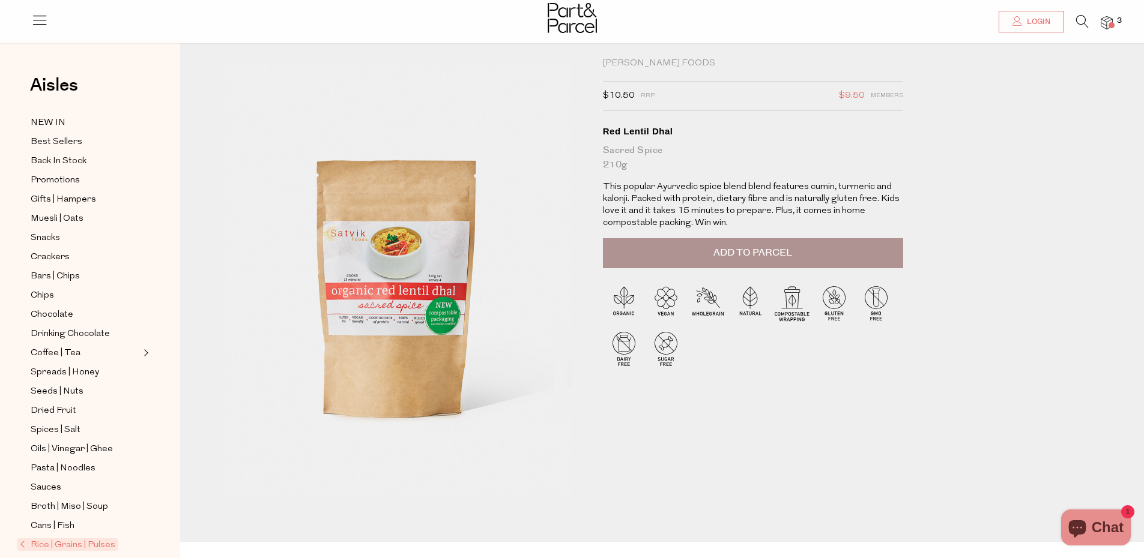
scroll to position [0, 0]
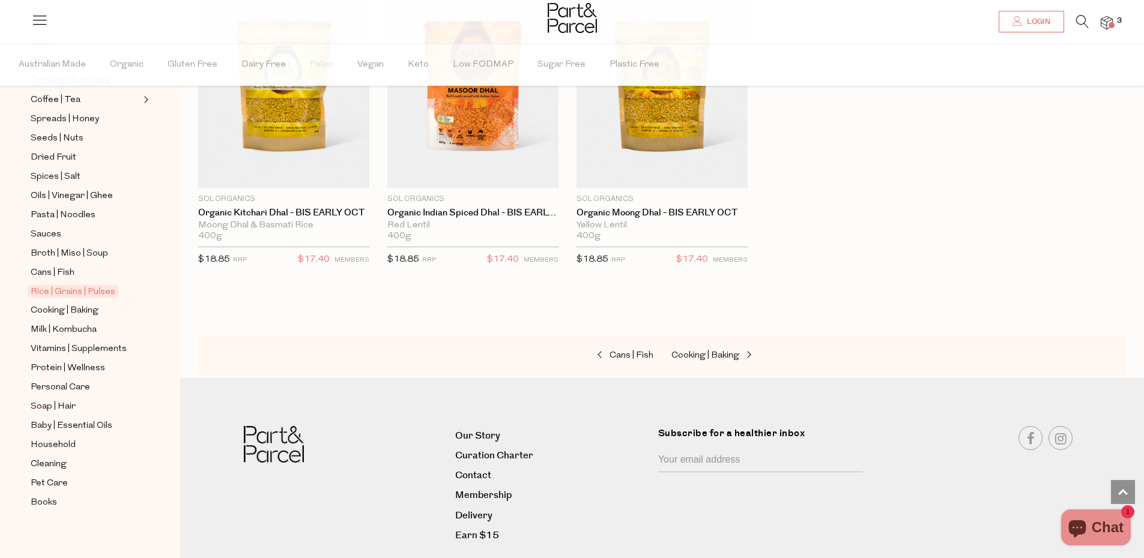
scroll to position [297, 0]
click at [92, 306] on span "Cooking | Baking" at bounding box center [65, 307] width 68 height 14
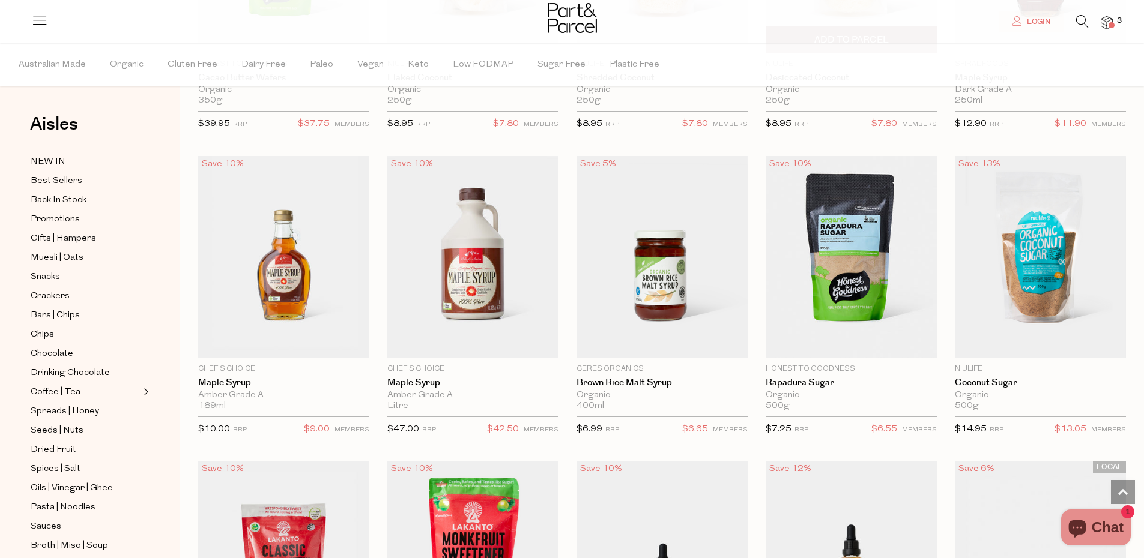
scroll to position [2152, 0]
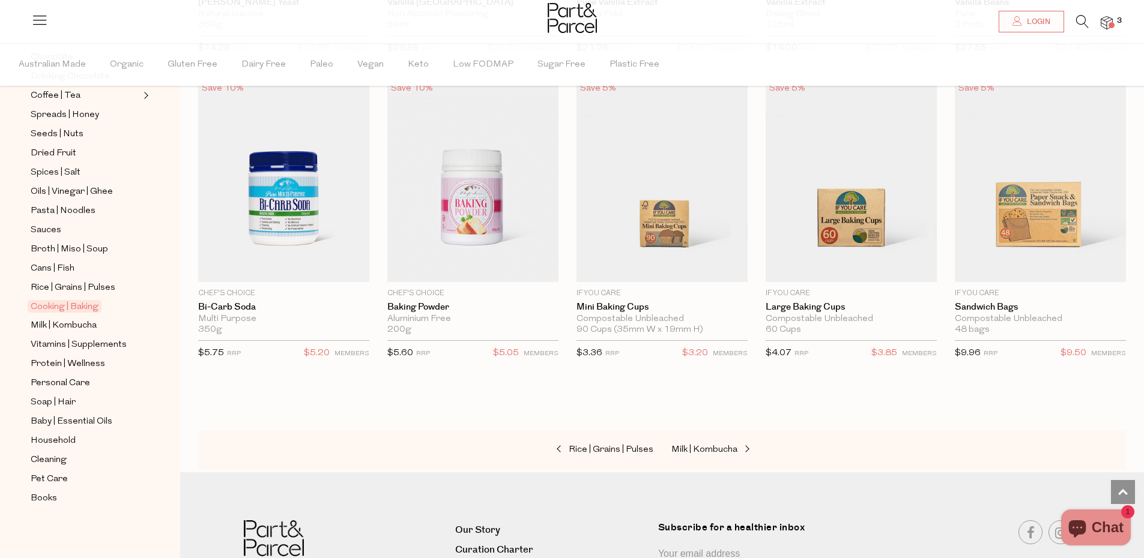
scroll to position [5006, 0]
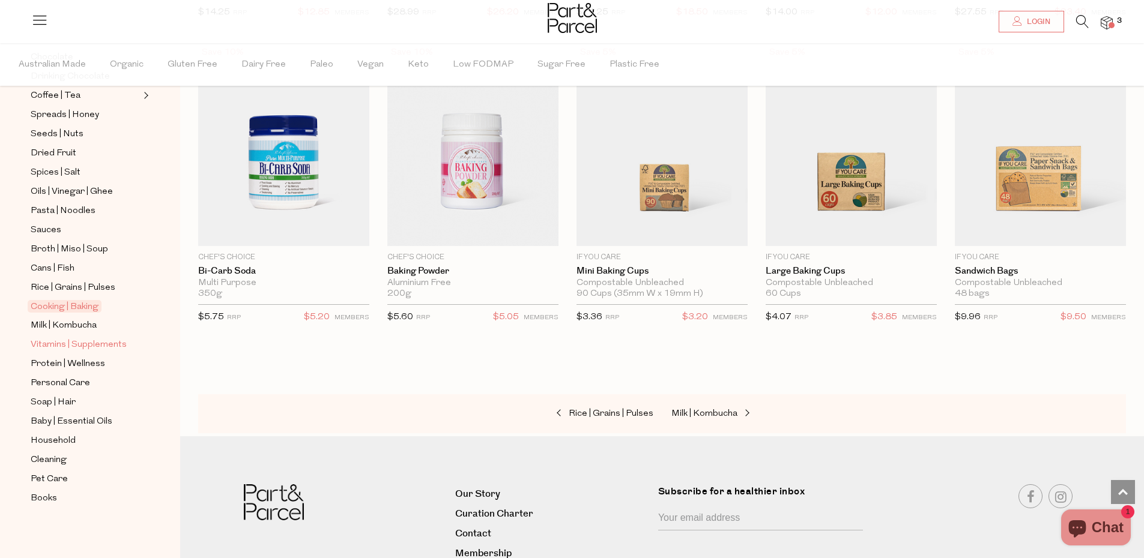
click at [100, 347] on span "Vitamins | Supplements" at bounding box center [79, 345] width 96 height 14
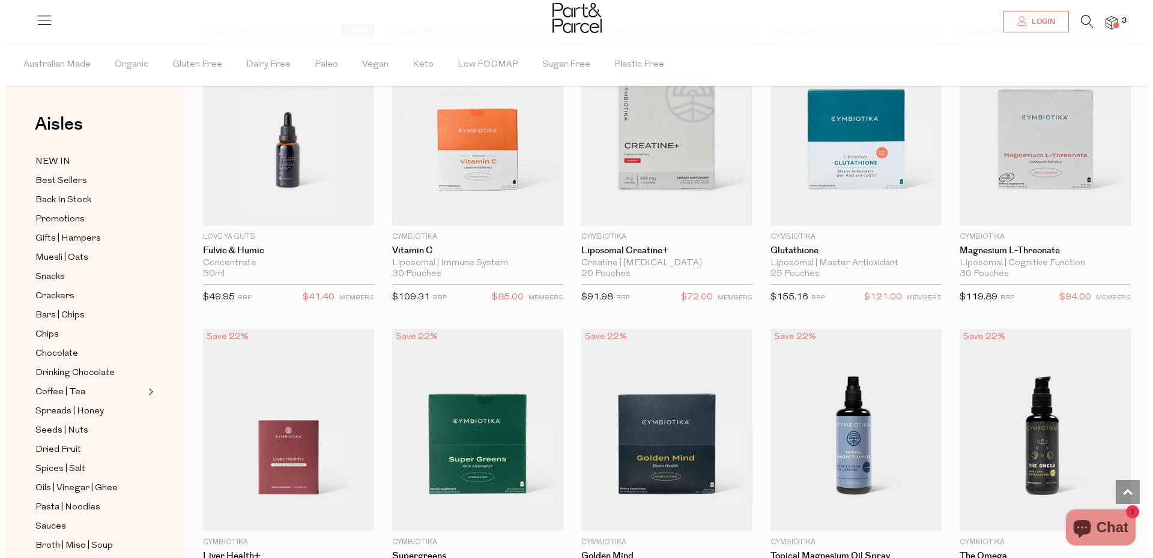
scroll to position [252, 0]
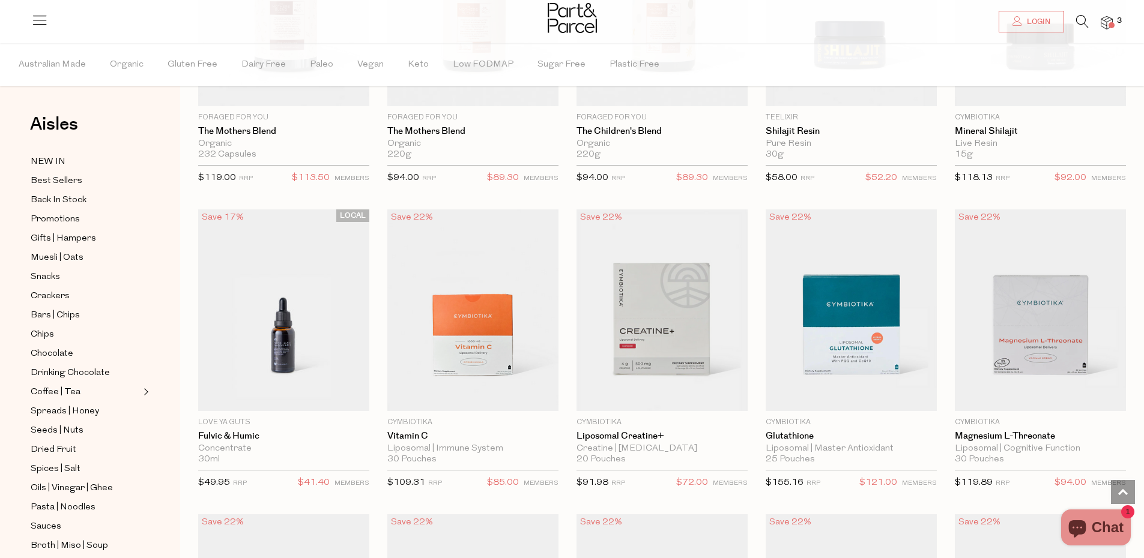
click at [1087, 17] on icon at bounding box center [1082, 21] width 13 height 13
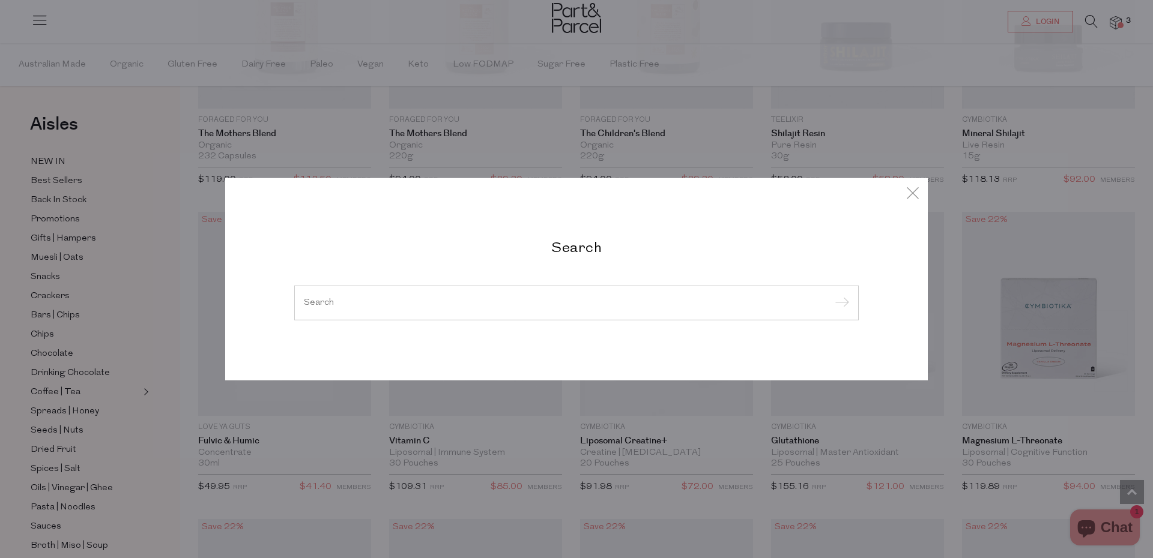
click at [561, 303] on input "search" at bounding box center [576, 302] width 545 height 9
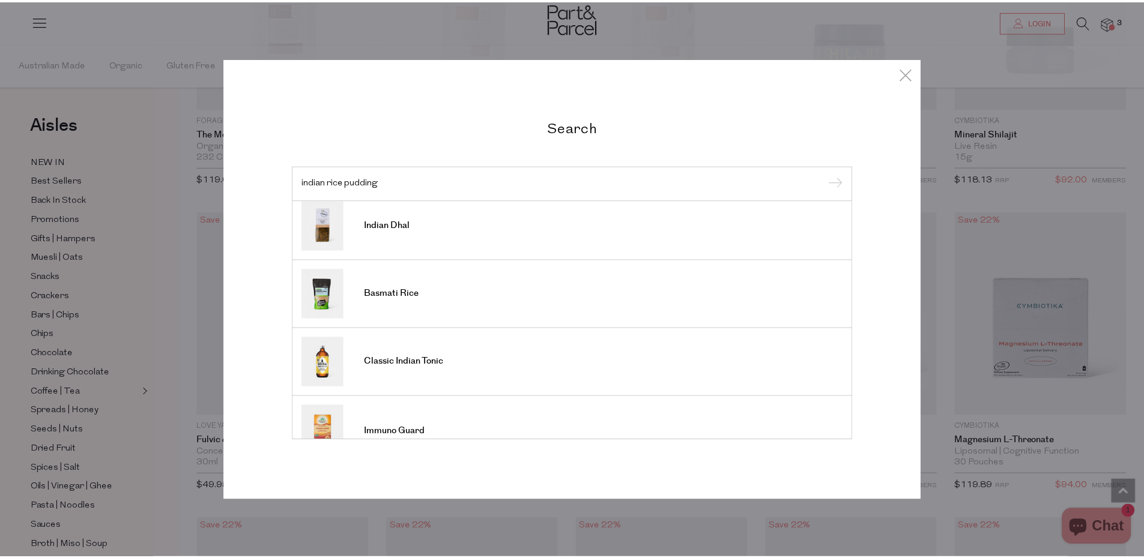
scroll to position [447, 0]
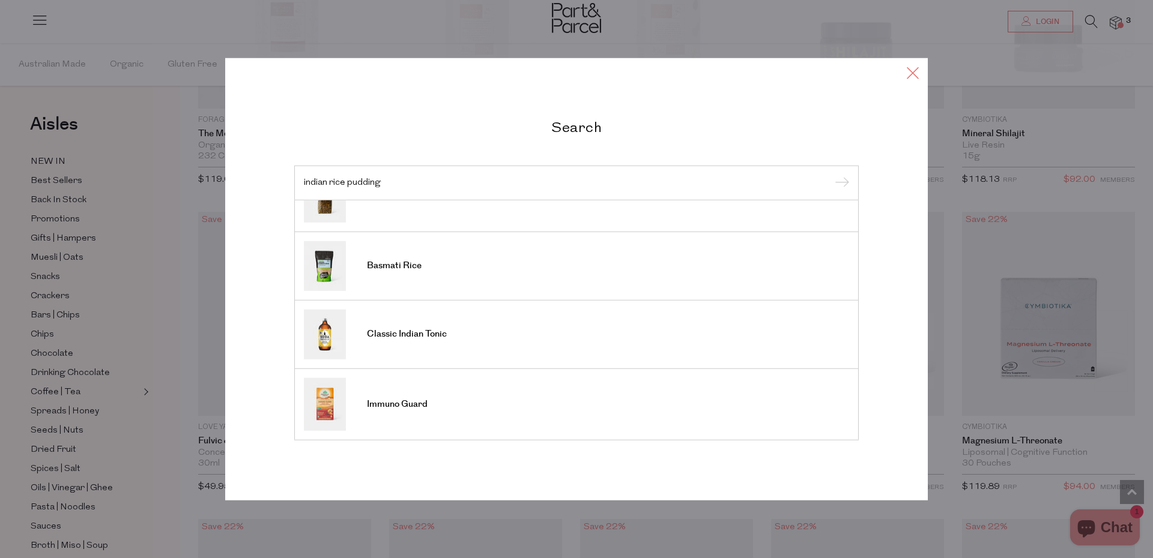
type input "indian rice pudding"
click at [917, 68] on icon at bounding box center [912, 72] width 18 height 17
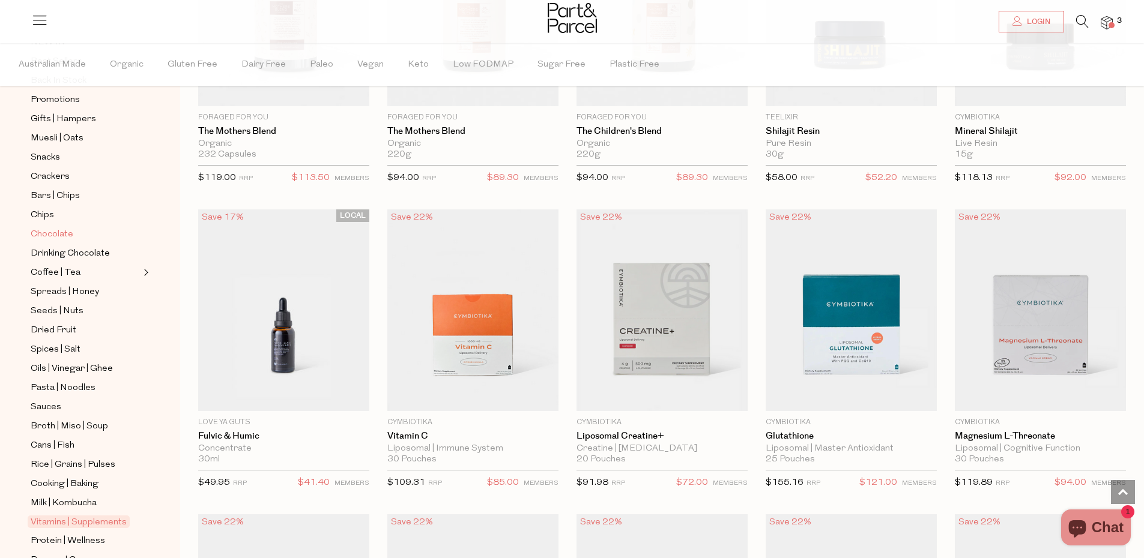
scroll to position [144, 0]
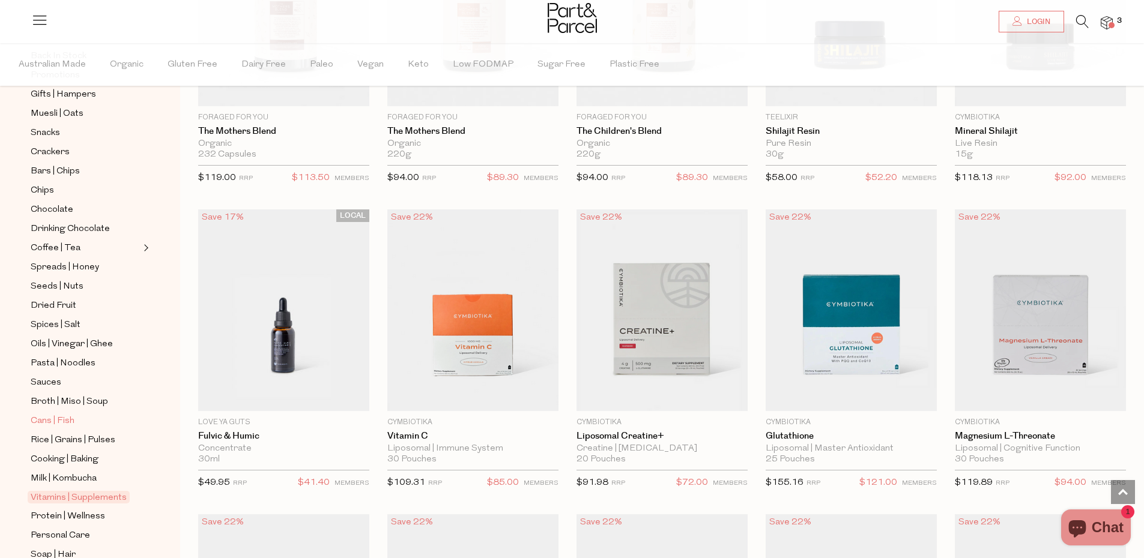
click at [62, 421] on span "Cans | Fish" at bounding box center [53, 421] width 44 height 14
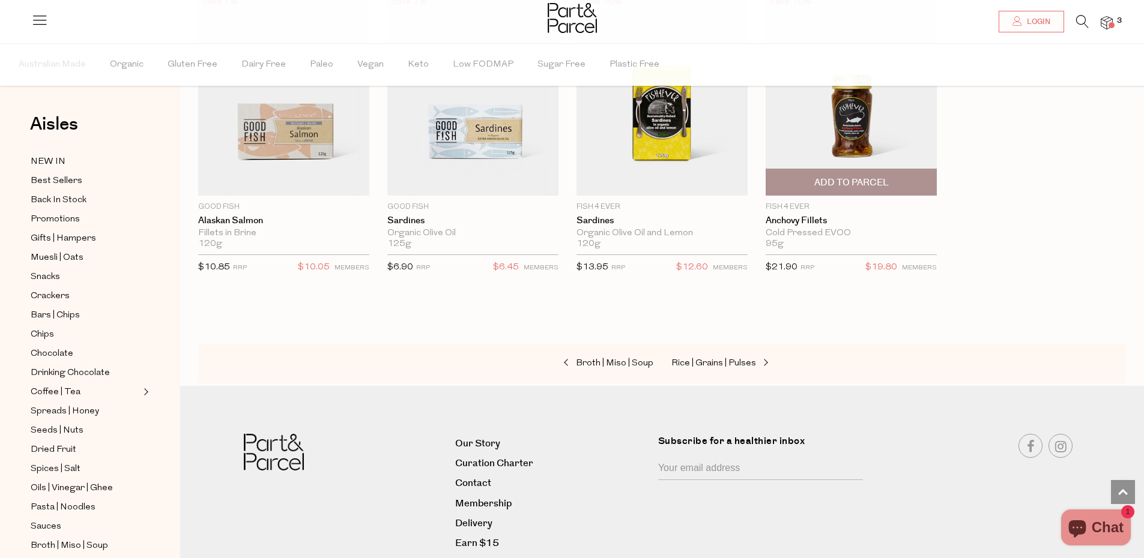
scroll to position [1432, 0]
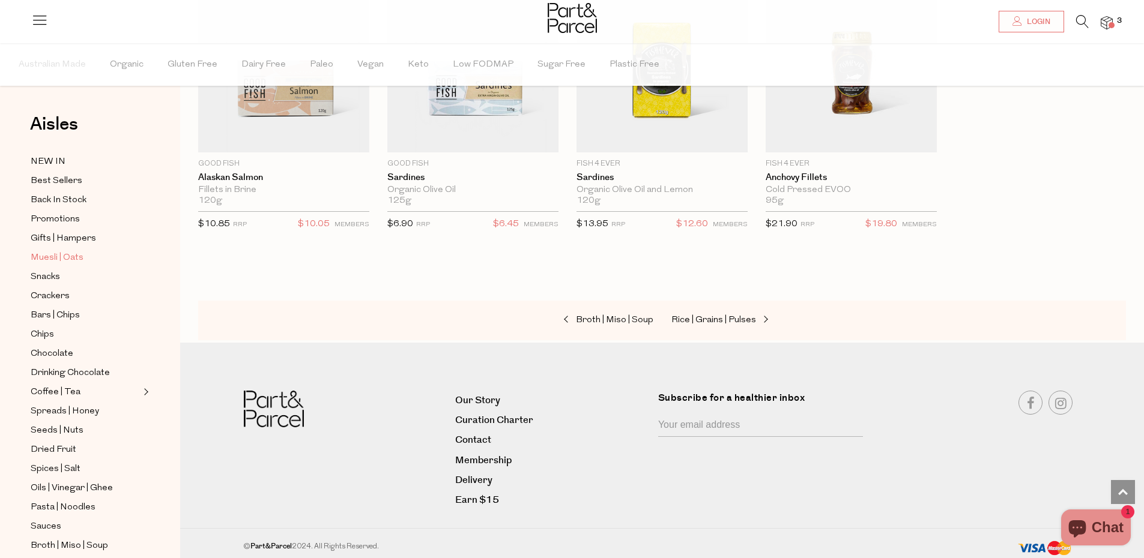
click at [40, 253] on span "Muesli | Oats" at bounding box center [57, 258] width 53 height 14
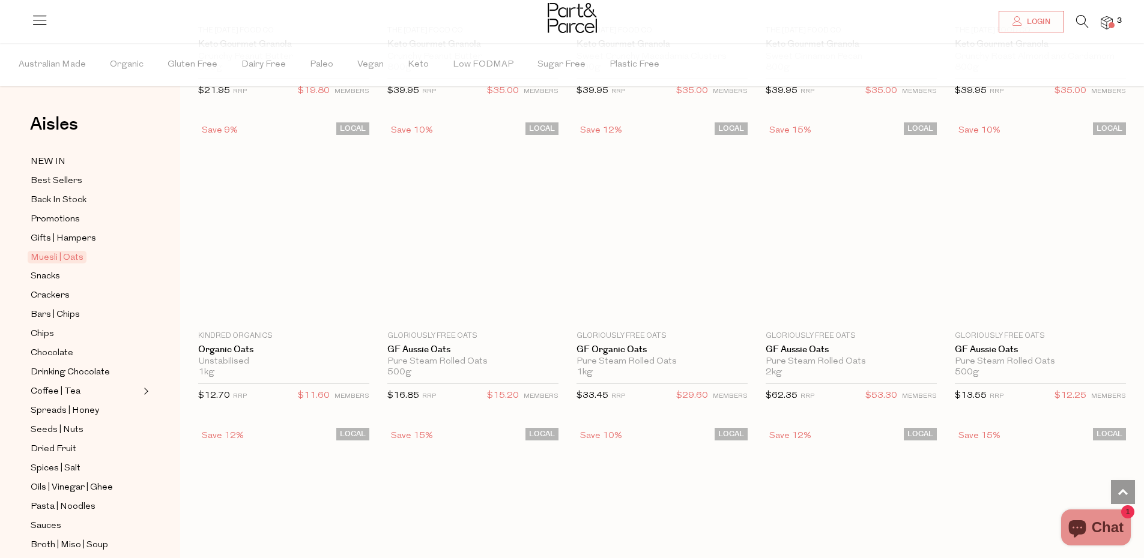
scroll to position [2503, 0]
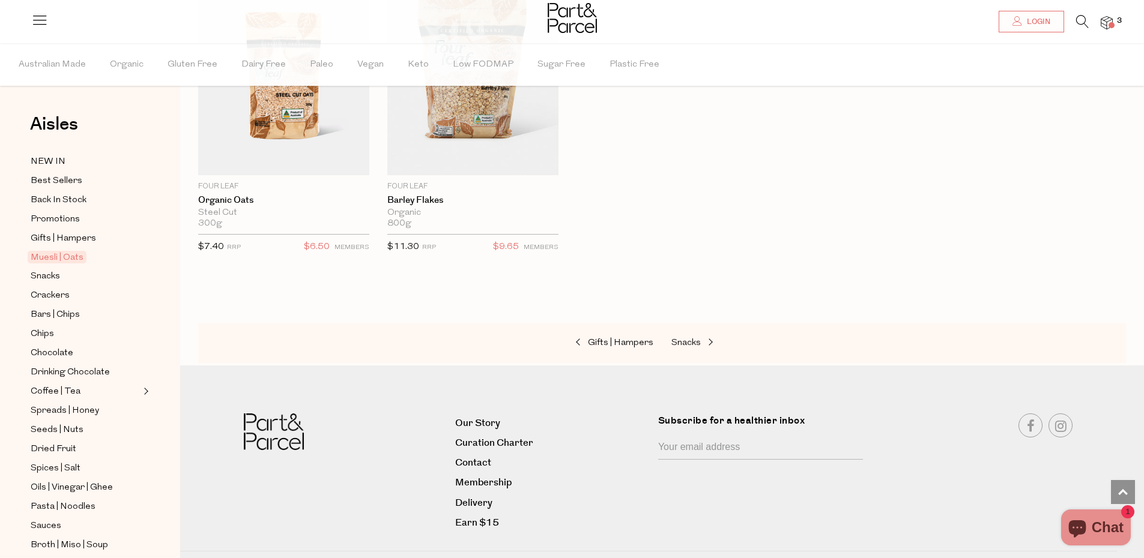
scroll to position [3233, 0]
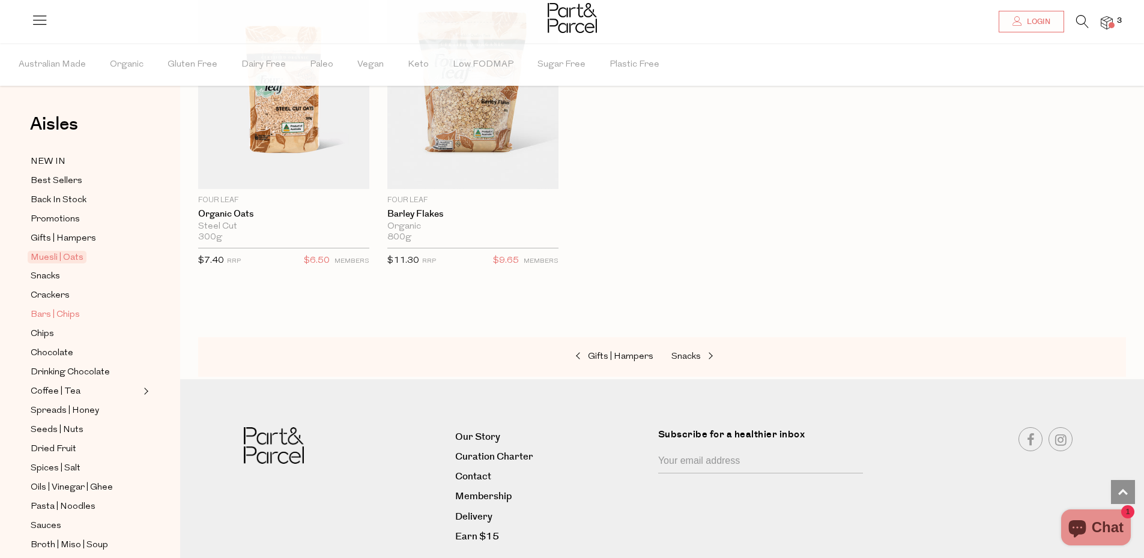
click at [38, 317] on span "Bars | Chips" at bounding box center [55, 315] width 49 height 14
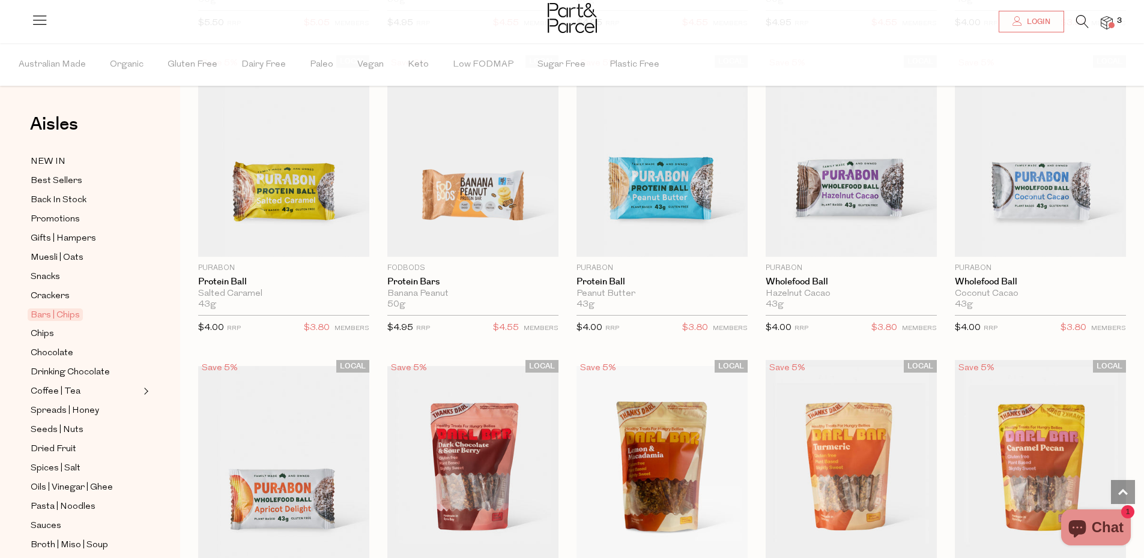
scroll to position [2566, 0]
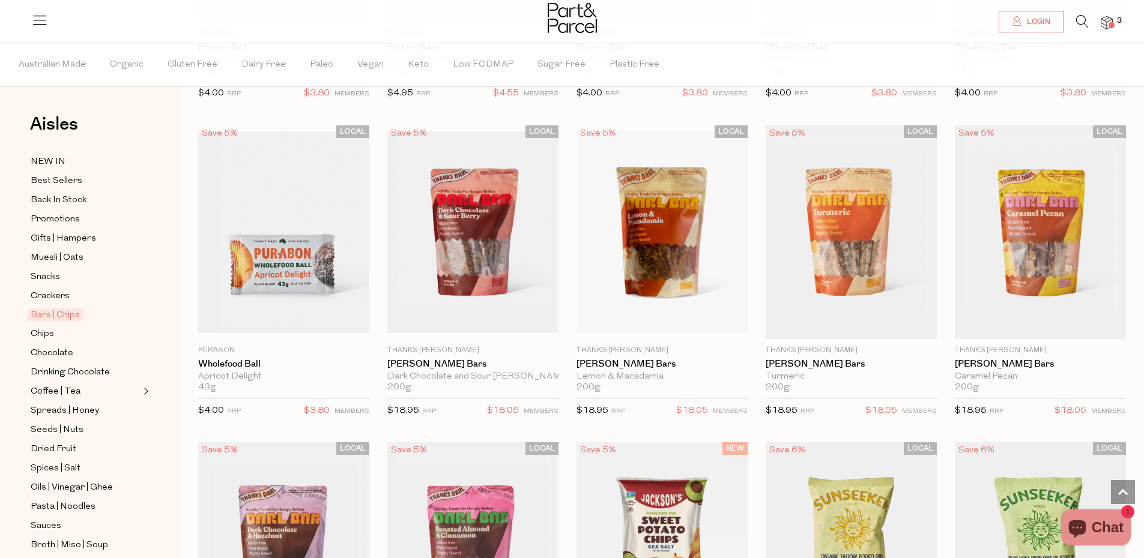
scroll to position [2791, 0]
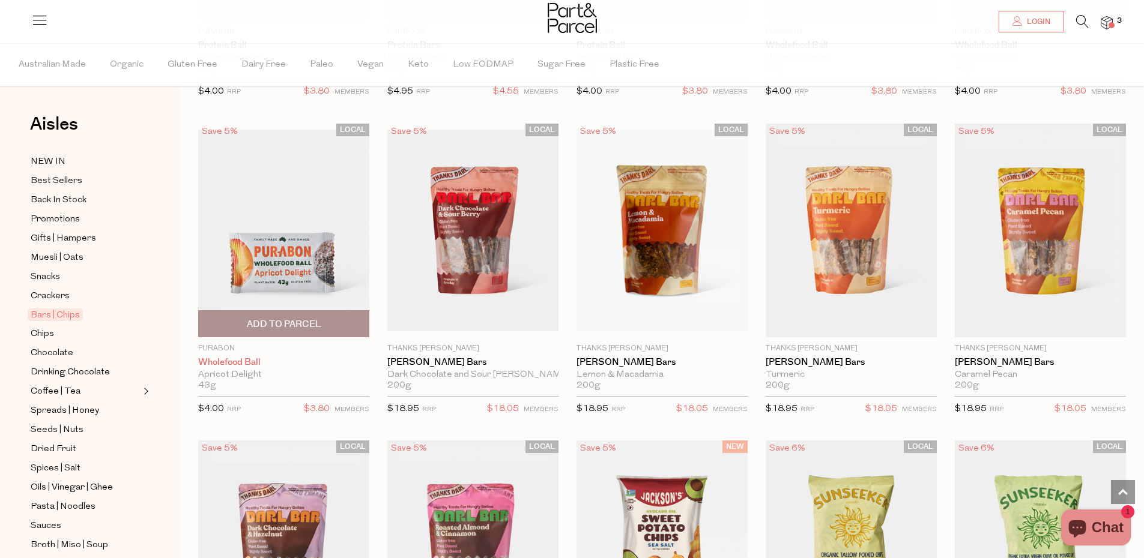
click at [258, 364] on link "Wholefood Ball" at bounding box center [283, 362] width 171 height 11
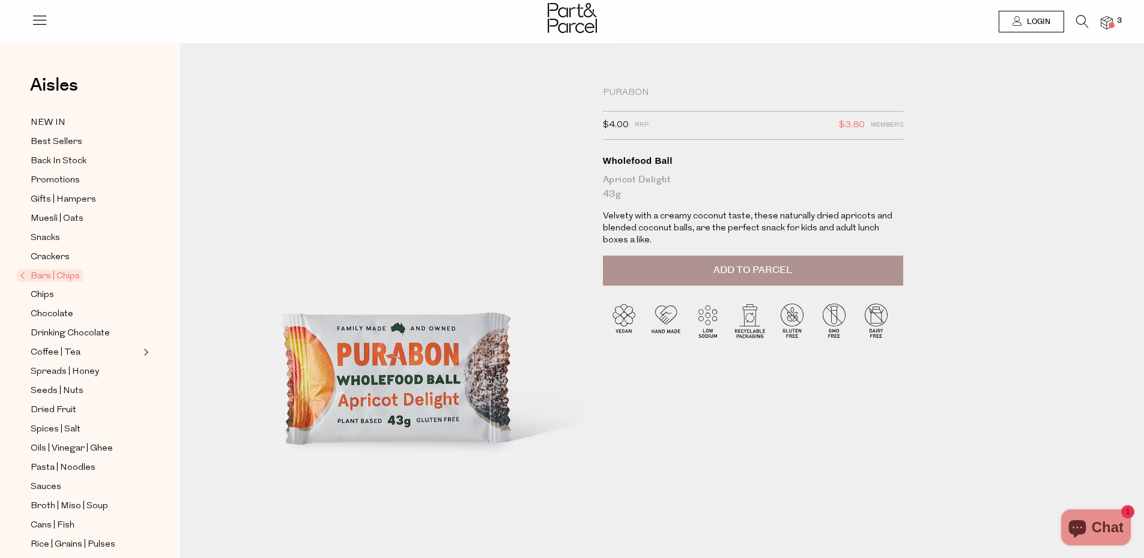
click at [769, 264] on span "Add to Parcel" at bounding box center [752, 271] width 79 height 14
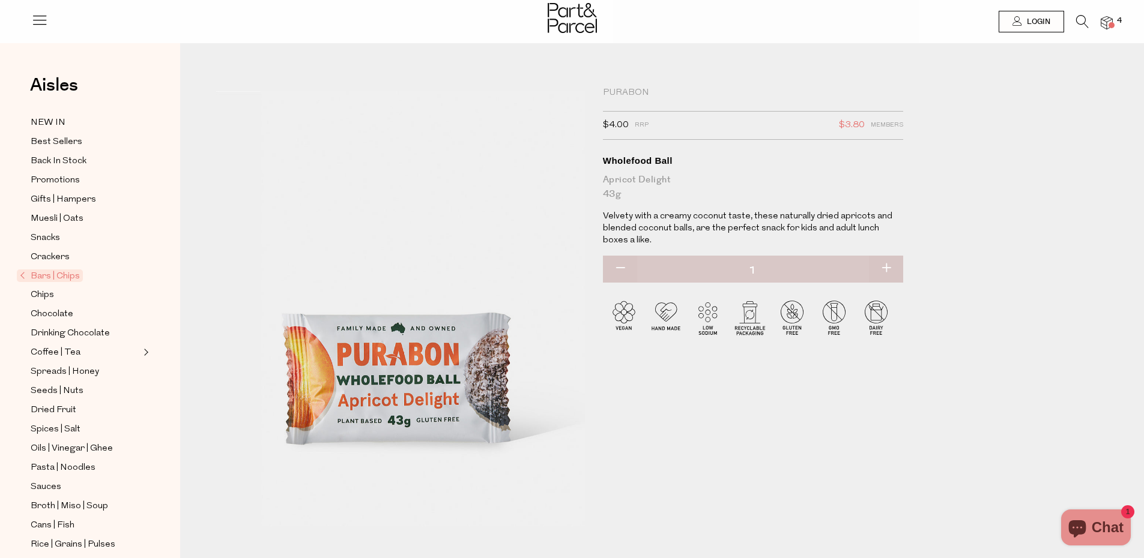
click at [888, 261] on button "button" at bounding box center [886, 269] width 34 height 26
type input "2"
click at [1118, 19] on span "5" at bounding box center [1119, 21] width 11 height 11
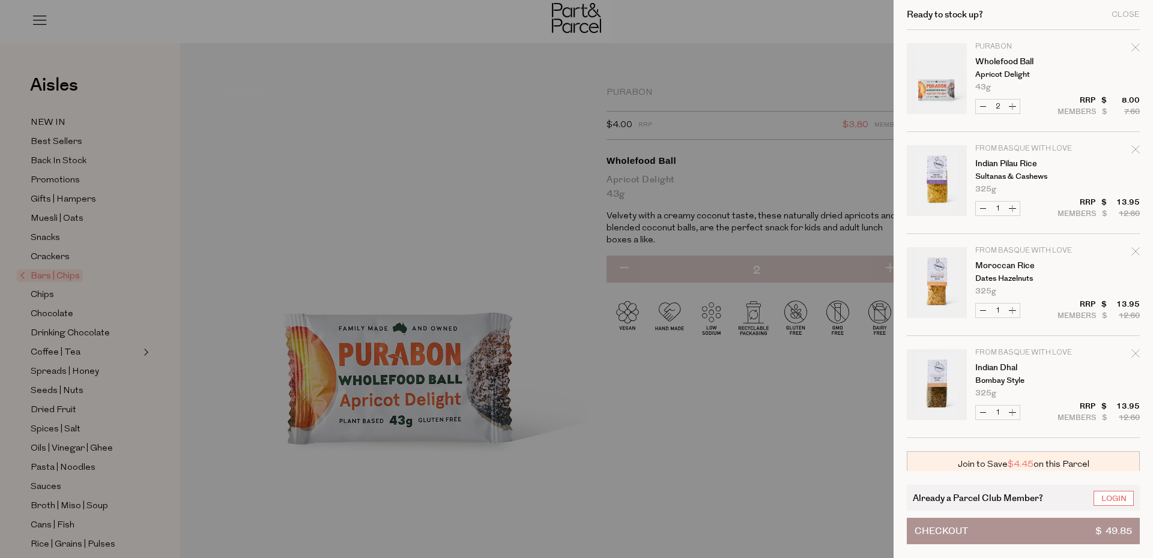
click at [1014, 104] on button "Increase Wholefood Ball" at bounding box center [1012, 107] width 14 height 14
type input "3"
click at [787, 480] on div at bounding box center [576, 279] width 1153 height 558
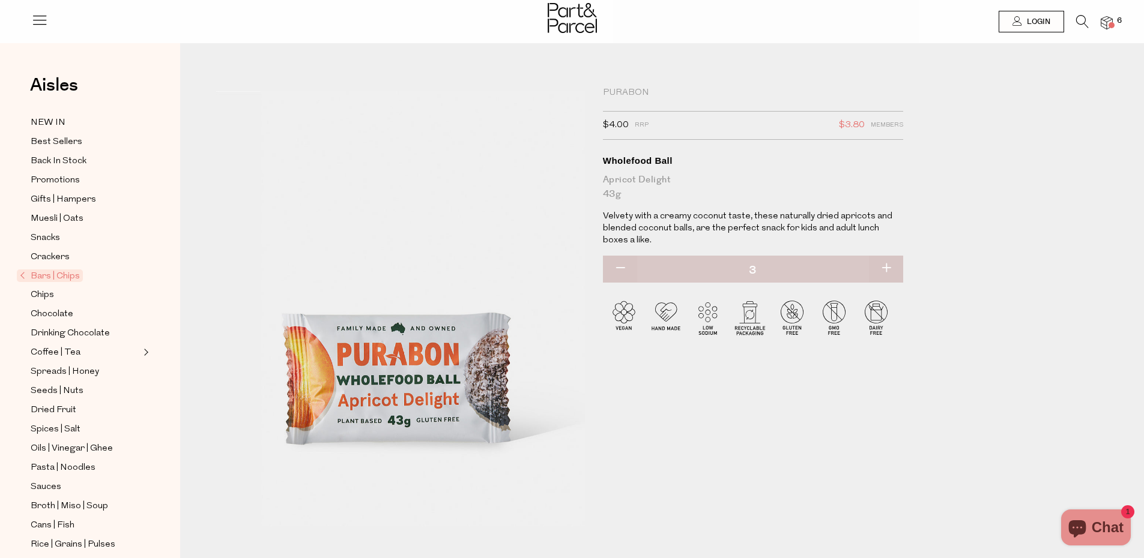
click at [887, 271] on button "button" at bounding box center [886, 269] width 34 height 26
type input "4"
click at [1104, 21] on img at bounding box center [1106, 23] width 12 height 14
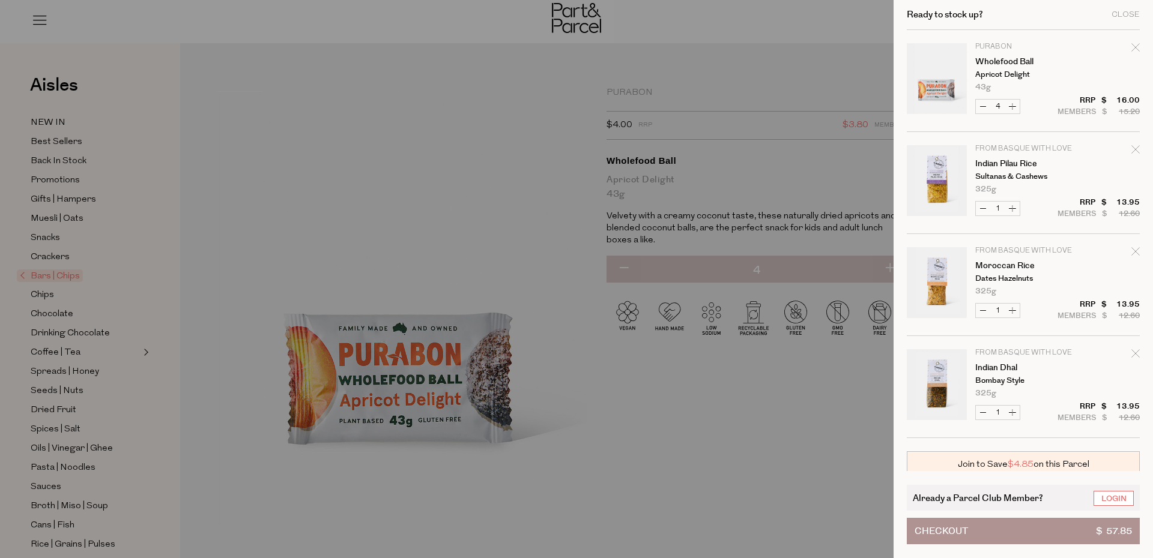
click at [722, 399] on div at bounding box center [576, 279] width 1153 height 558
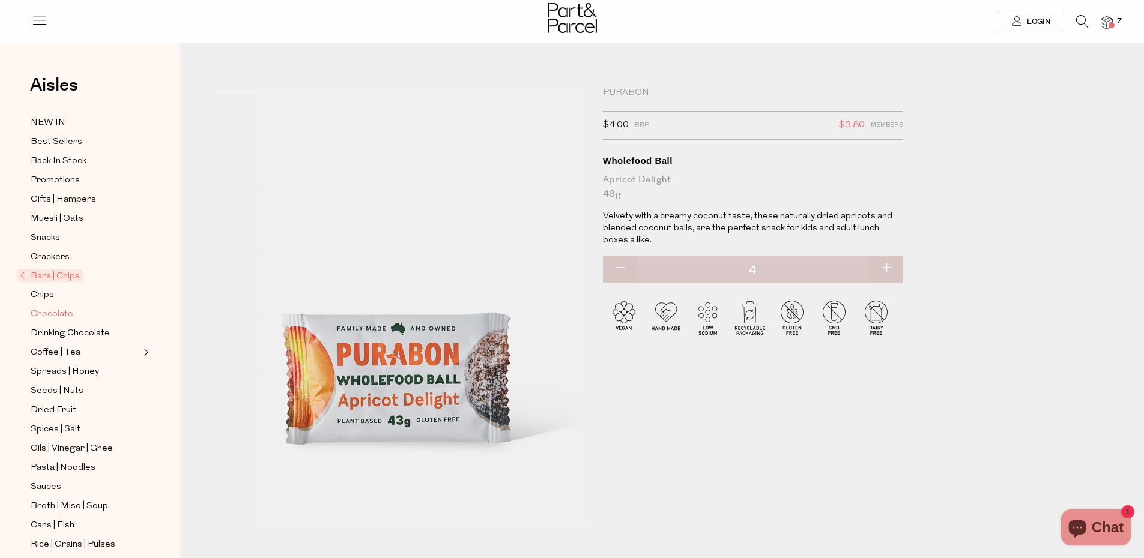
click at [88, 313] on link "Chocolate" at bounding box center [85, 314] width 109 height 15
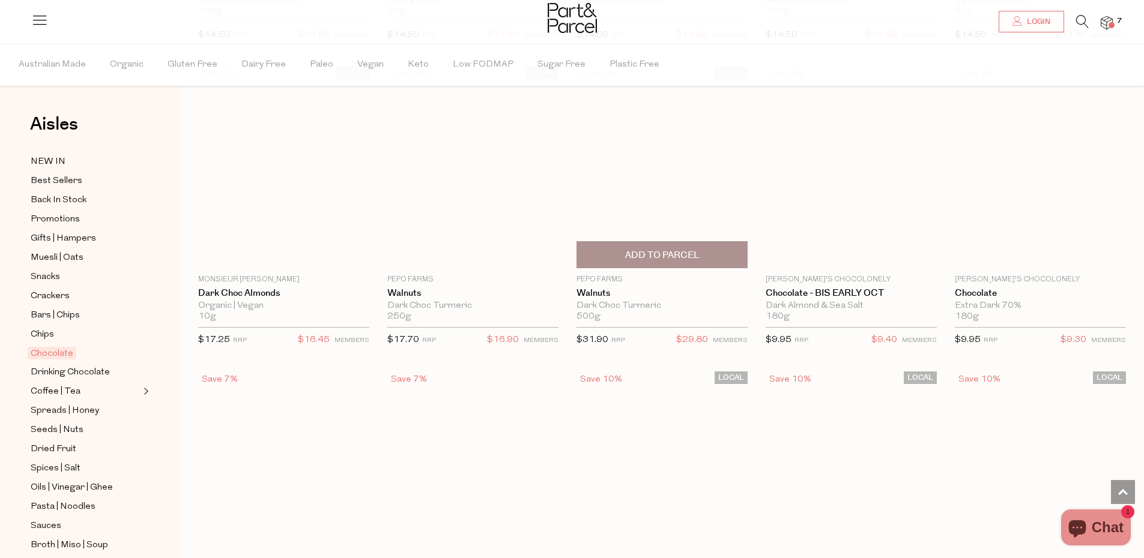
scroll to position [2269, 0]
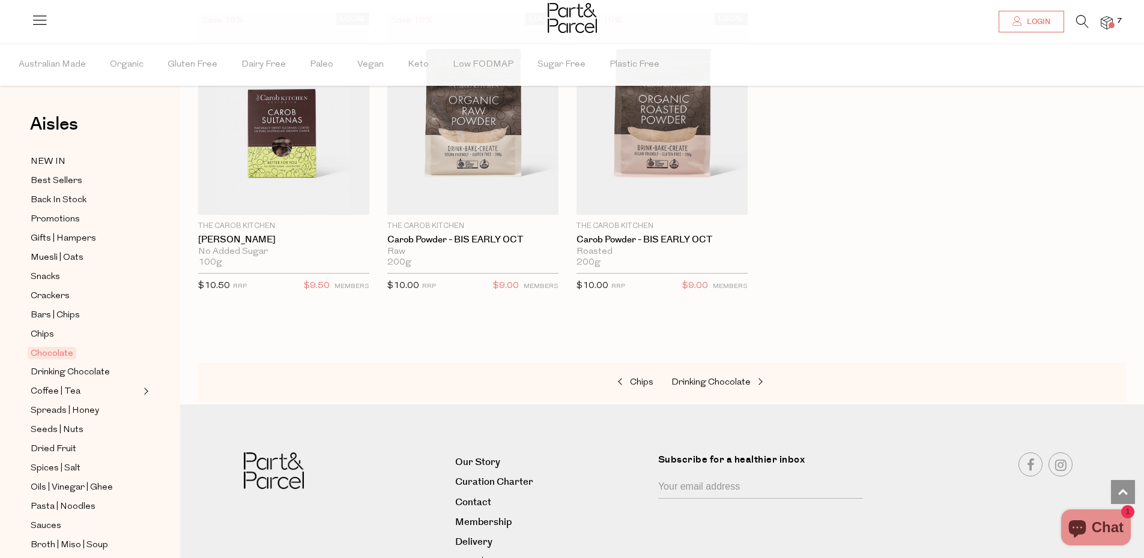
scroll to position [3557, 0]
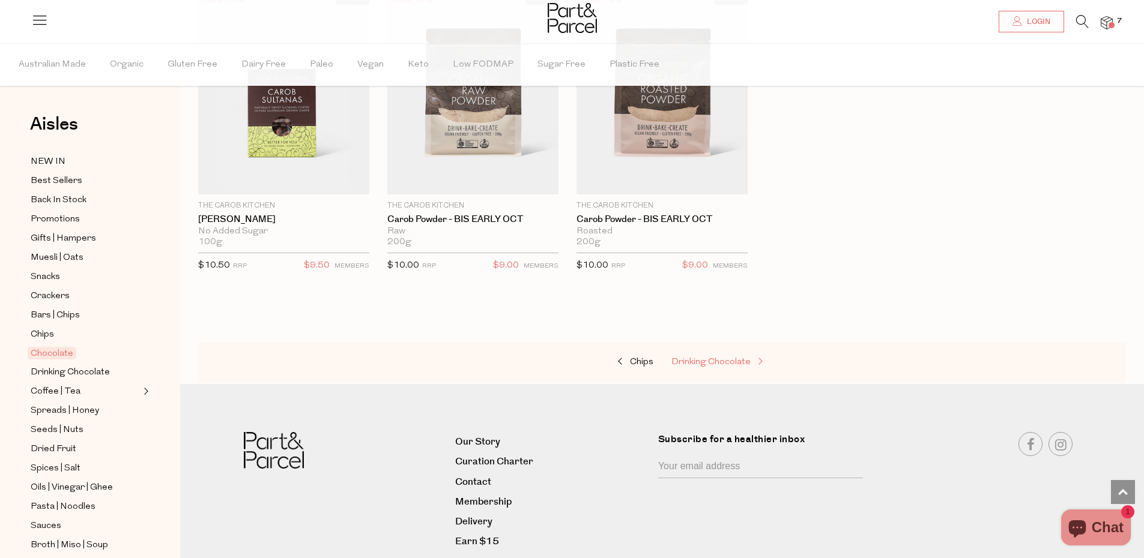
click at [681, 366] on span "Drinking Chocolate" at bounding box center [710, 362] width 79 height 9
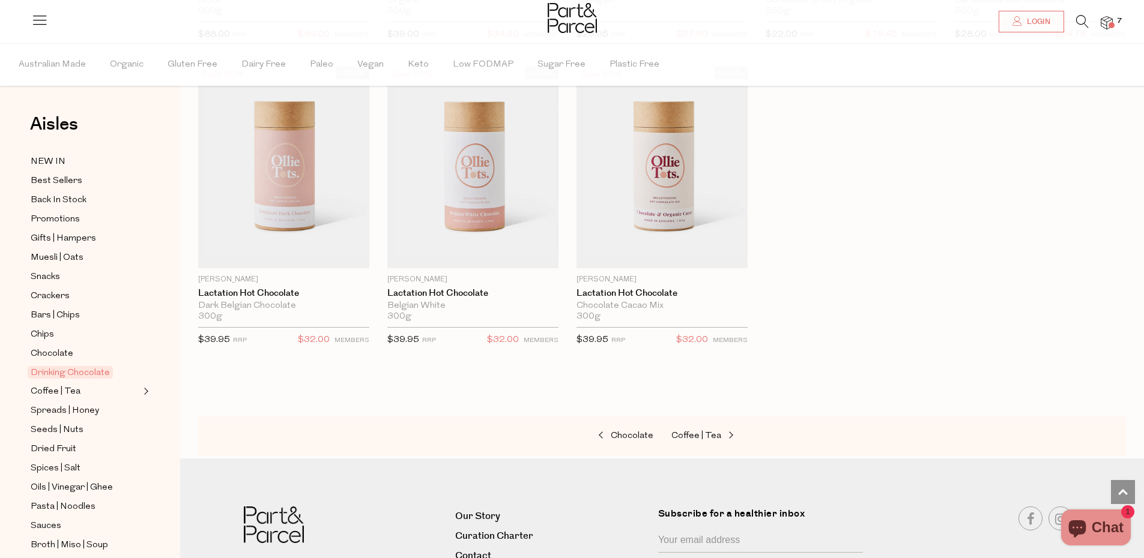
scroll to position [999, 0]
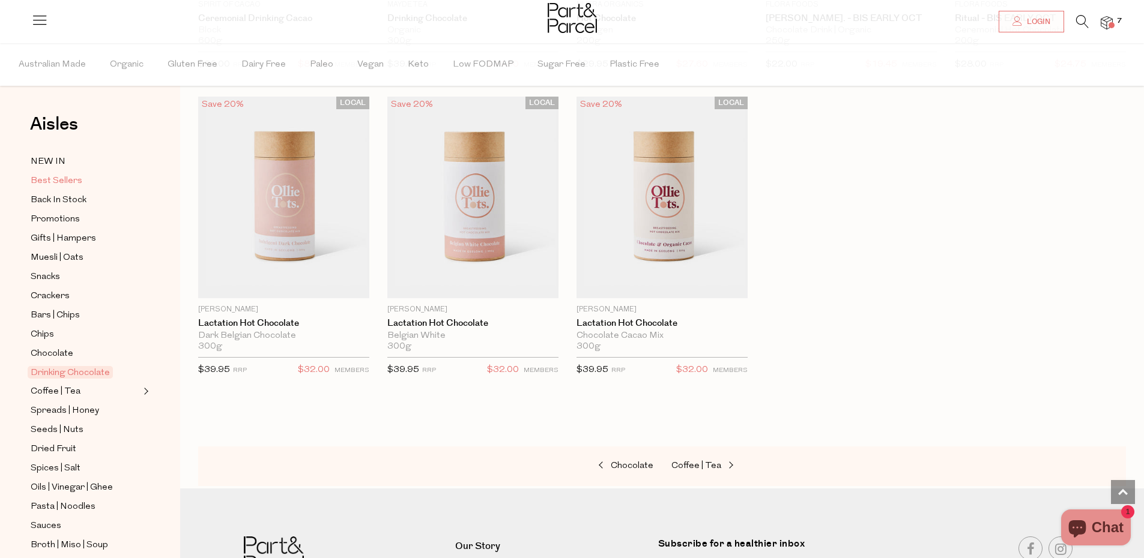
click at [47, 178] on span "Best Sellers" at bounding box center [57, 181] width 52 height 14
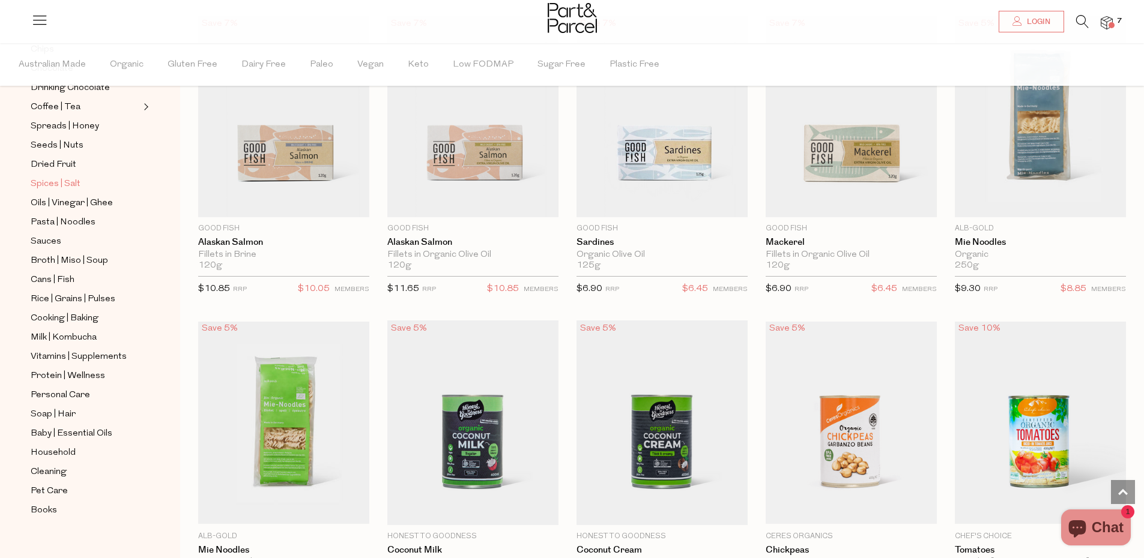
scroll to position [297, 0]
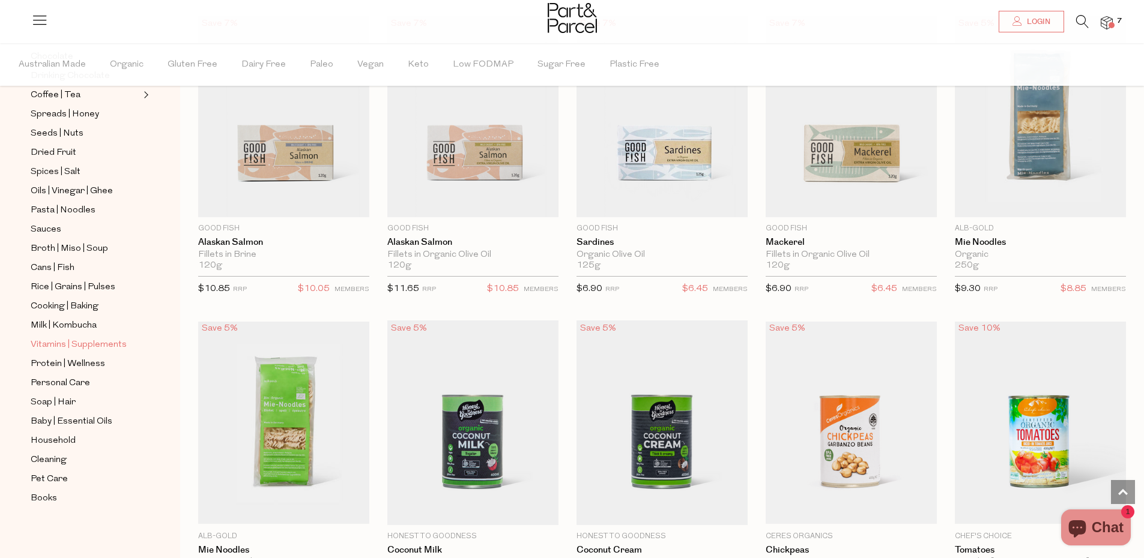
click at [39, 344] on span "Vitamins | Supplements" at bounding box center [79, 345] width 96 height 14
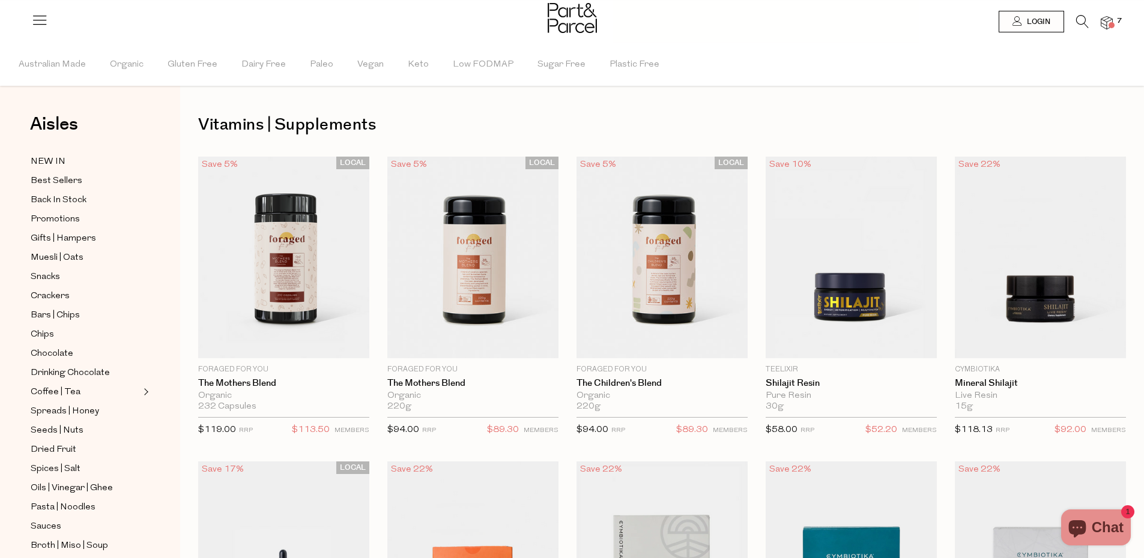
click at [1085, 24] on icon at bounding box center [1082, 21] width 13 height 13
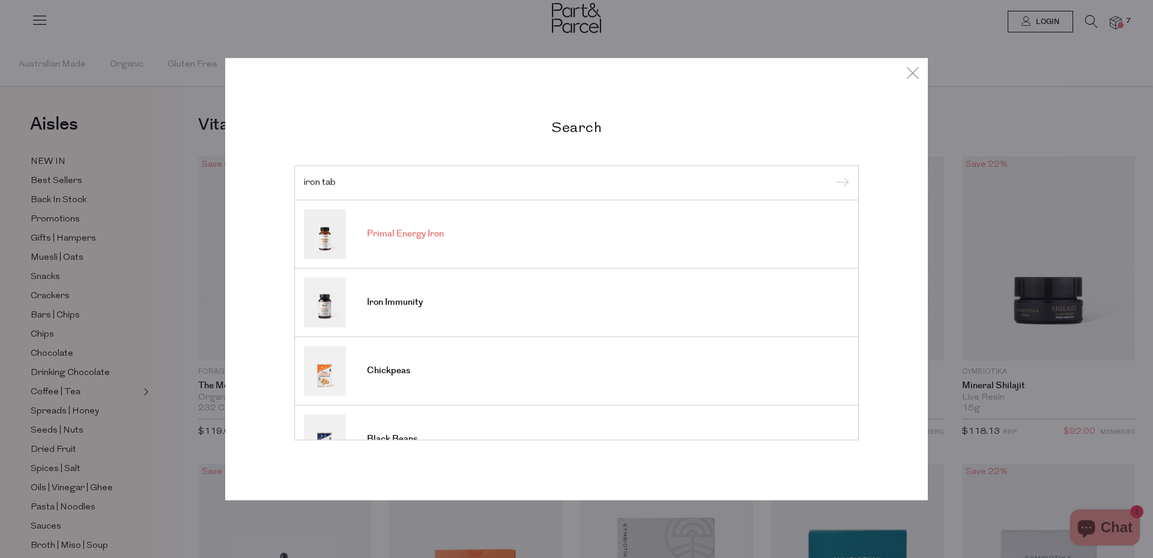
type input "iron tab"
click at [444, 236] on span "Primal Energy Iron" at bounding box center [405, 234] width 77 height 12
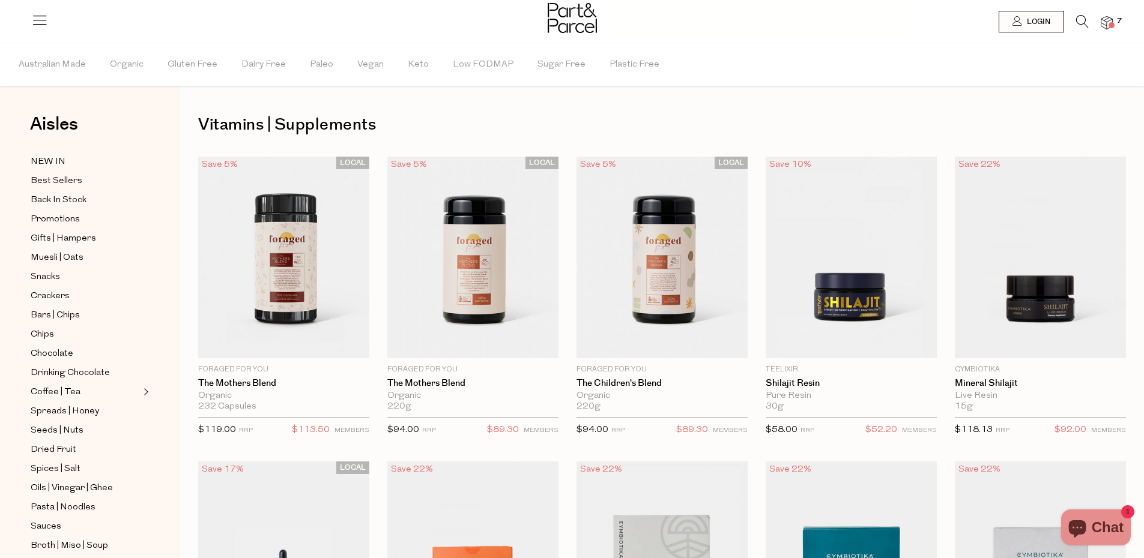
click at [41, 14] on icon at bounding box center [39, 19] width 17 height 17
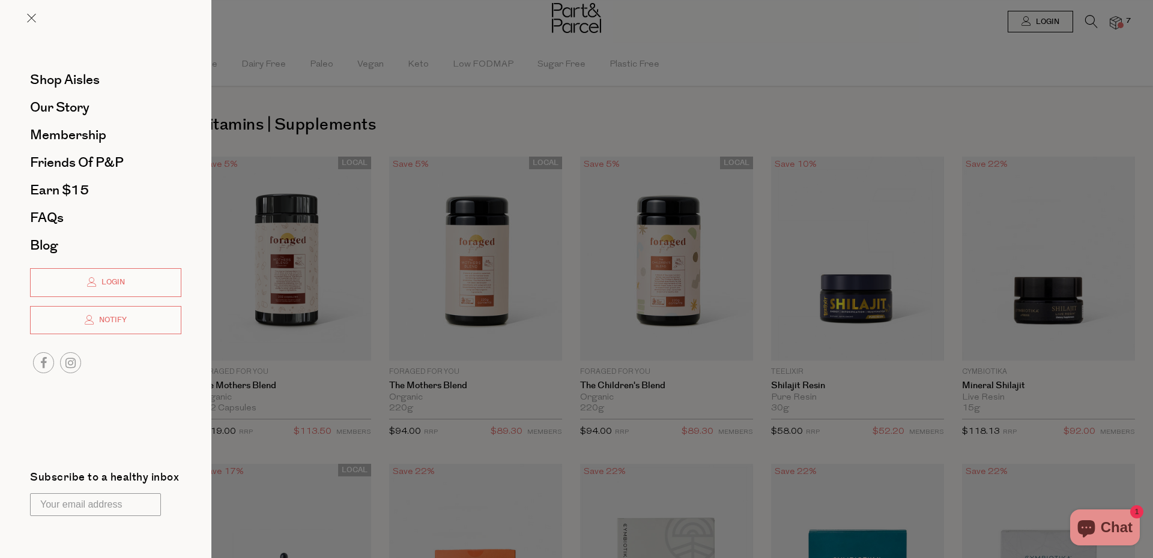
click at [40, 12] on div at bounding box center [105, 27] width 211 height 55
click at [520, 185] on div at bounding box center [576, 279] width 1153 height 558
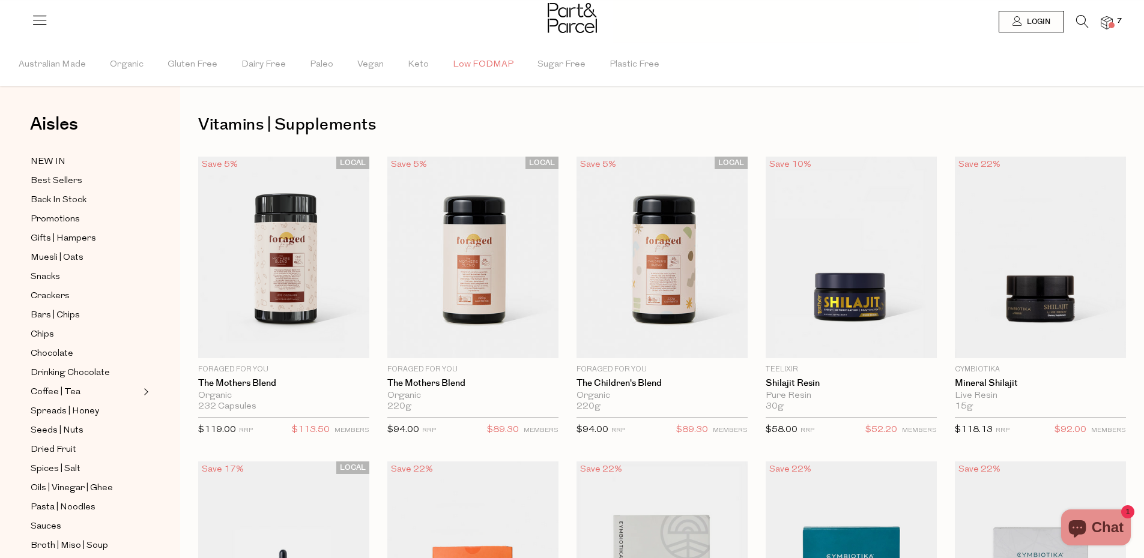
click at [475, 61] on span "Low FODMAP" at bounding box center [483, 65] width 61 height 42
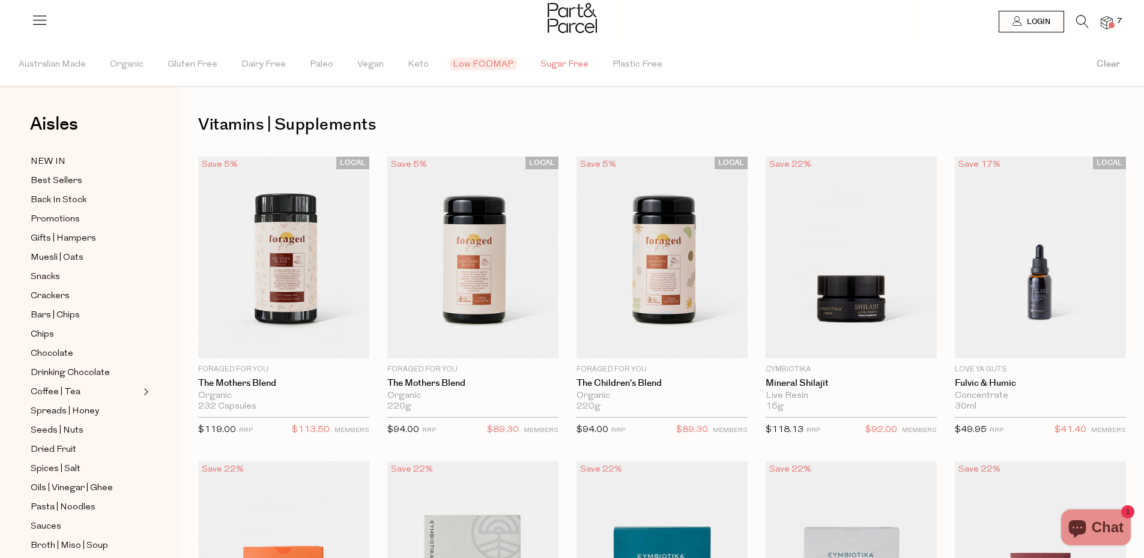
click at [541, 62] on span "Sugar Free" at bounding box center [564, 65] width 48 height 42
click at [255, 62] on span "Dairy Free" at bounding box center [263, 65] width 44 height 42
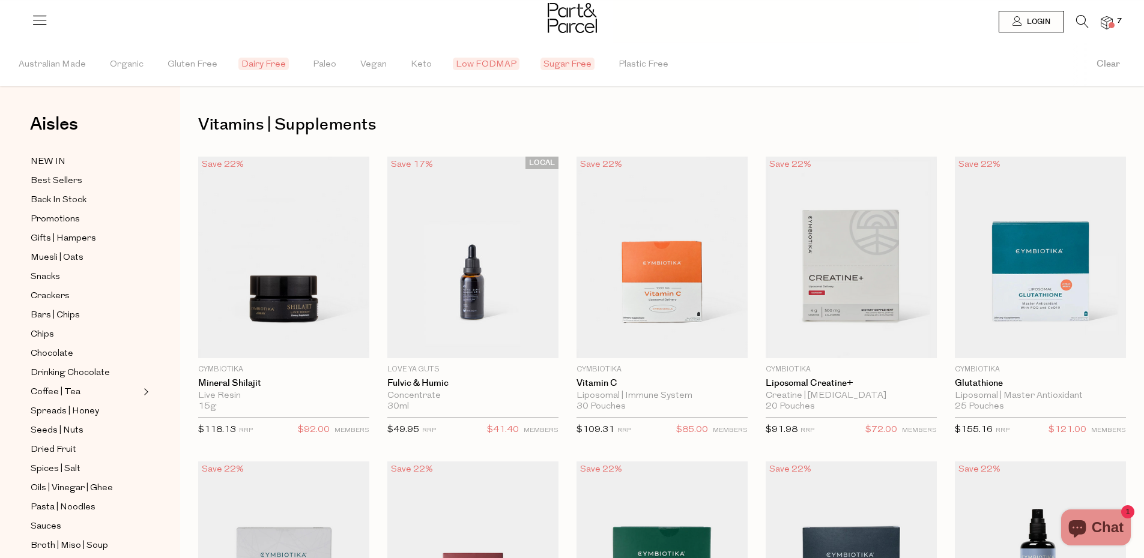
click at [255, 62] on span "Dairy Free" at bounding box center [263, 64] width 50 height 13
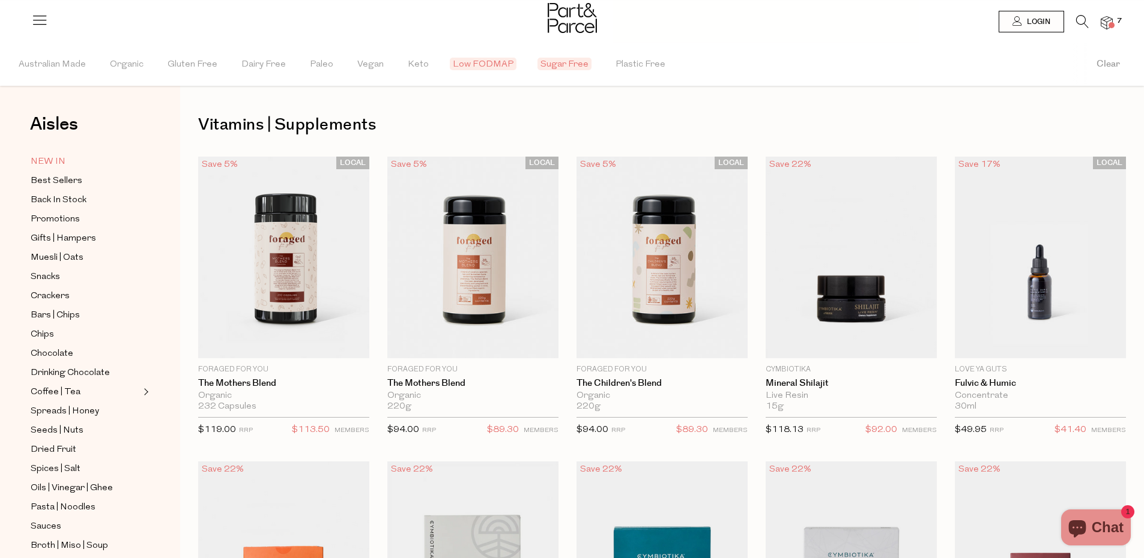
click at [35, 160] on span "NEW IN" at bounding box center [48, 162] width 35 height 14
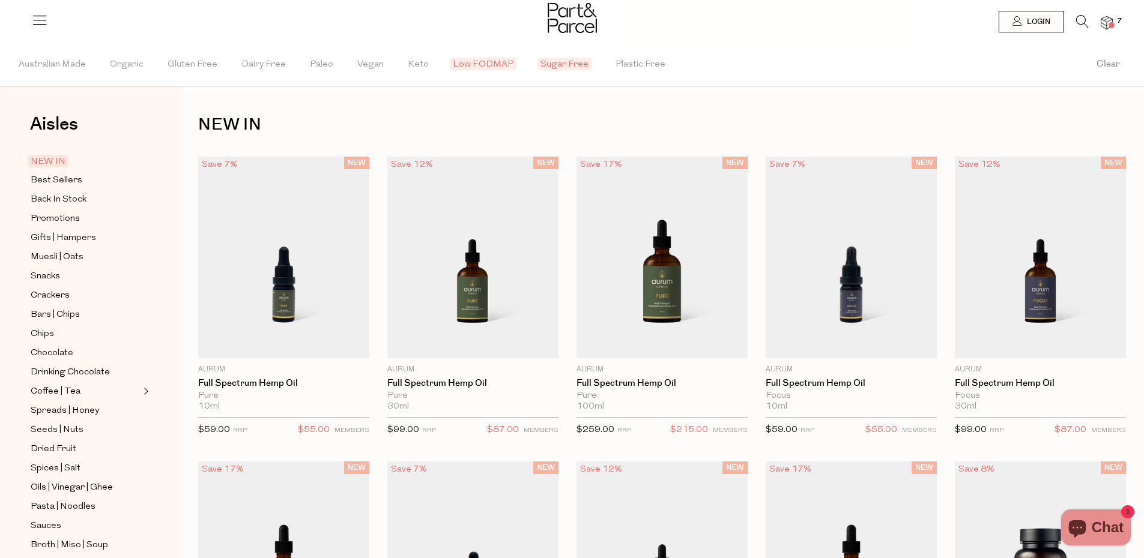
click at [576, 17] on img at bounding box center [571, 18] width 49 height 30
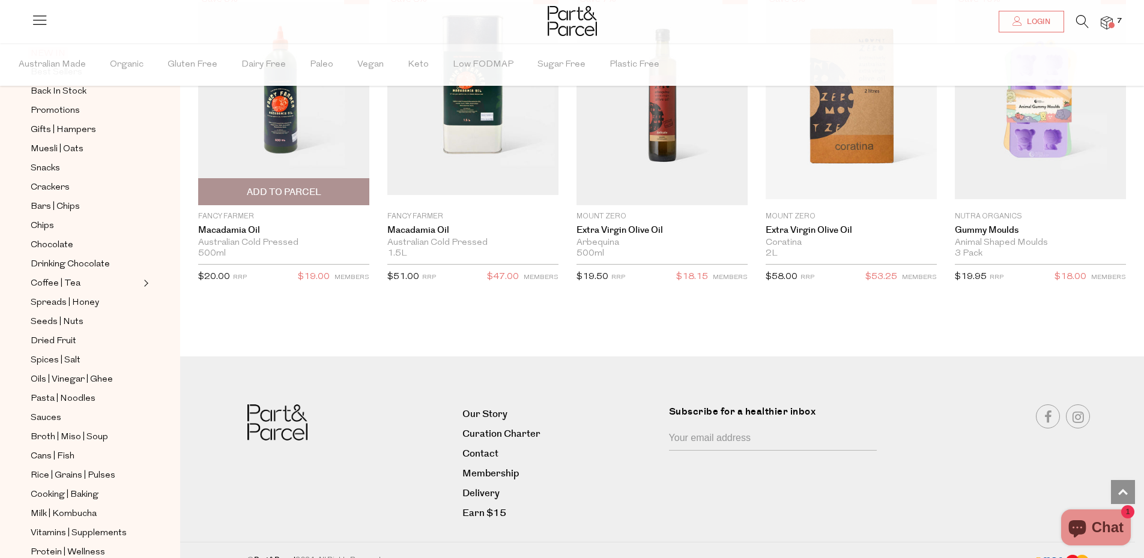
scroll to position [2120, 0]
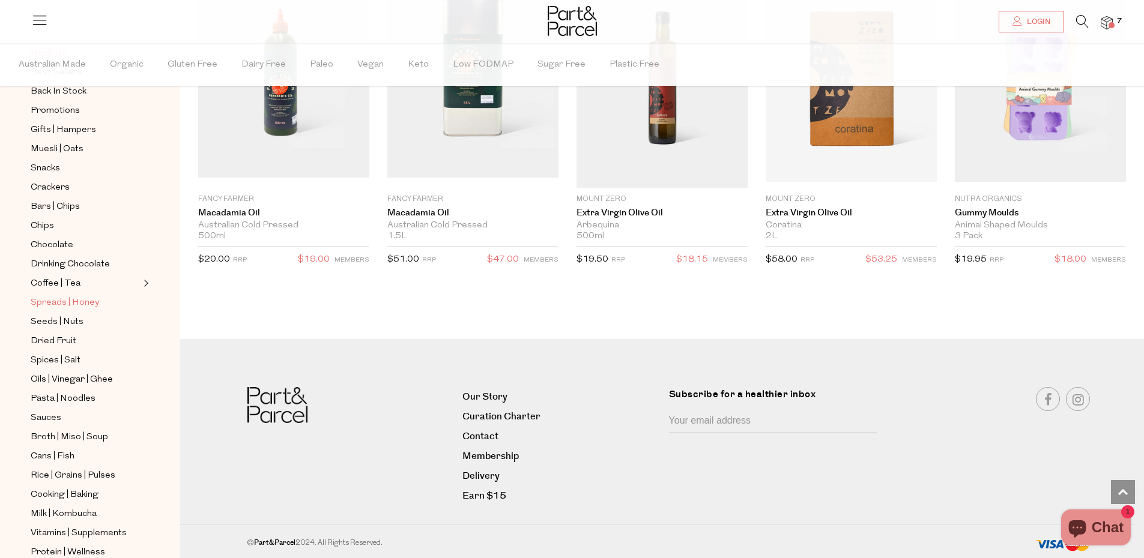
click at [96, 301] on span "Spreads | Honey" at bounding box center [65, 303] width 68 height 14
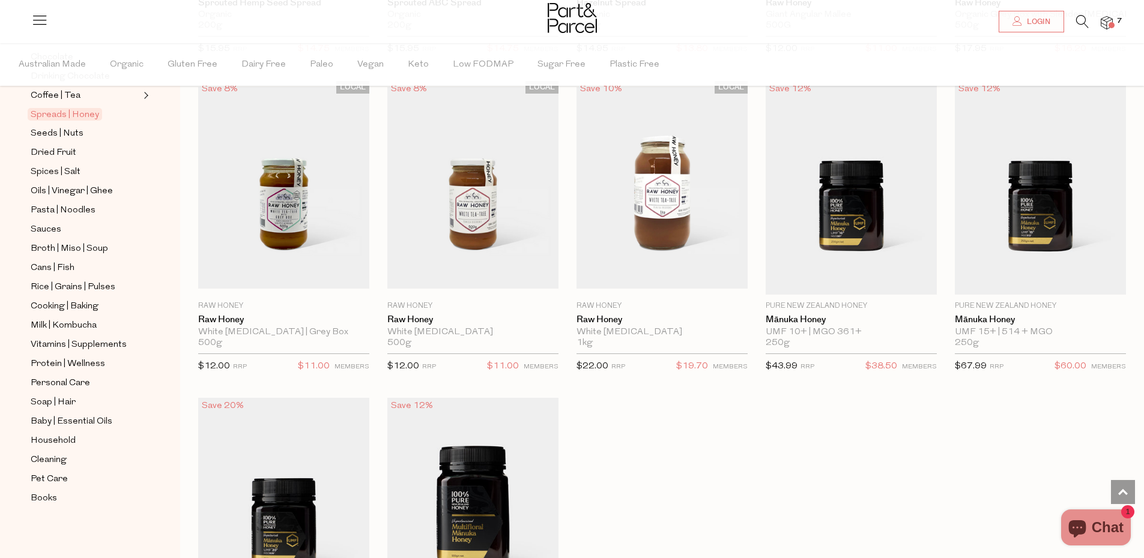
scroll to position [2296, 0]
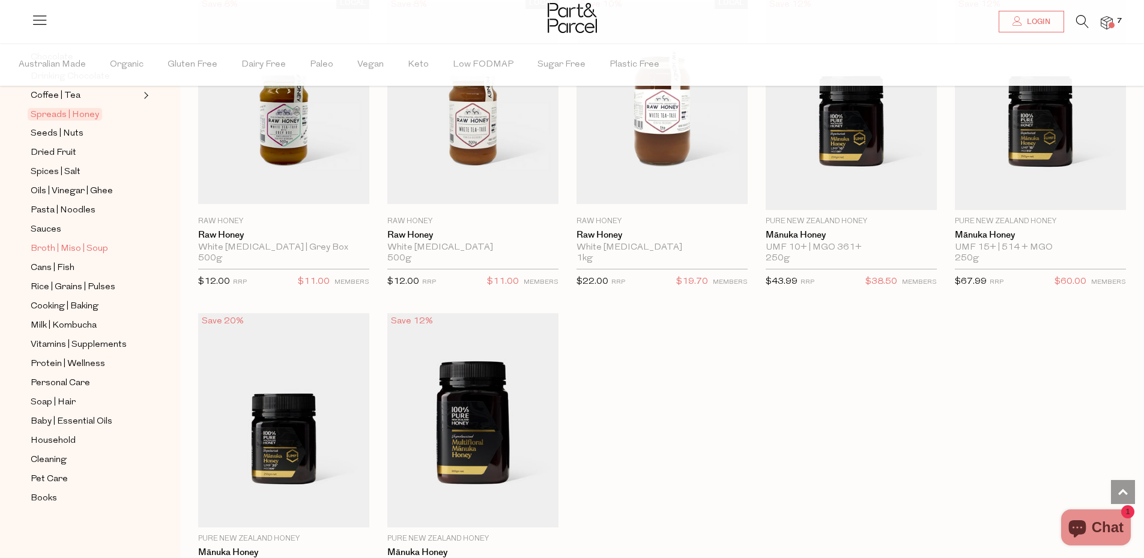
click at [76, 248] on span "Broth | Miso | Soup" at bounding box center [69, 249] width 77 height 14
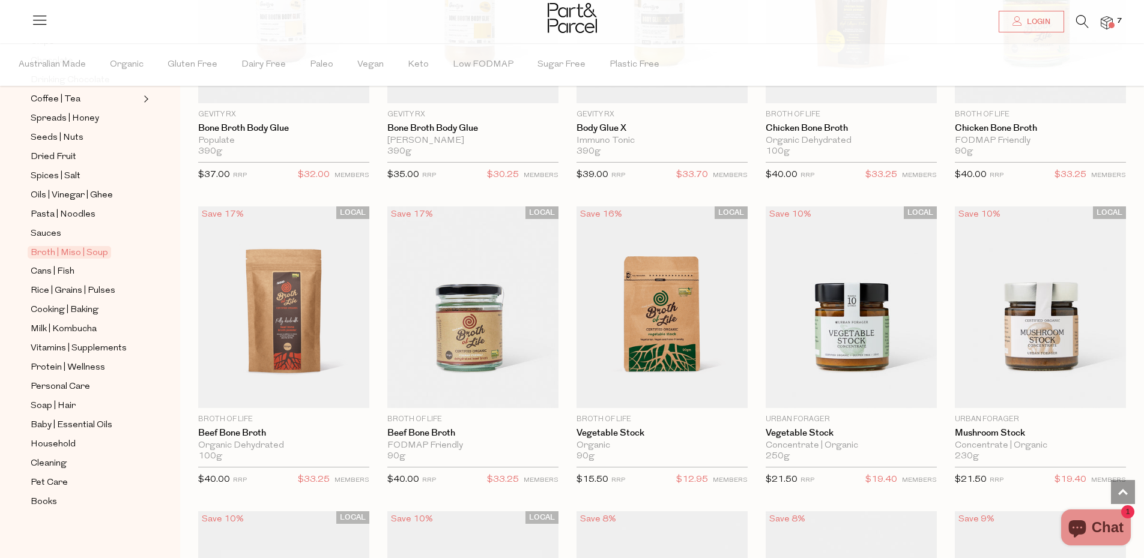
scroll to position [297, 0]
